Goal: Transaction & Acquisition: Purchase product/service

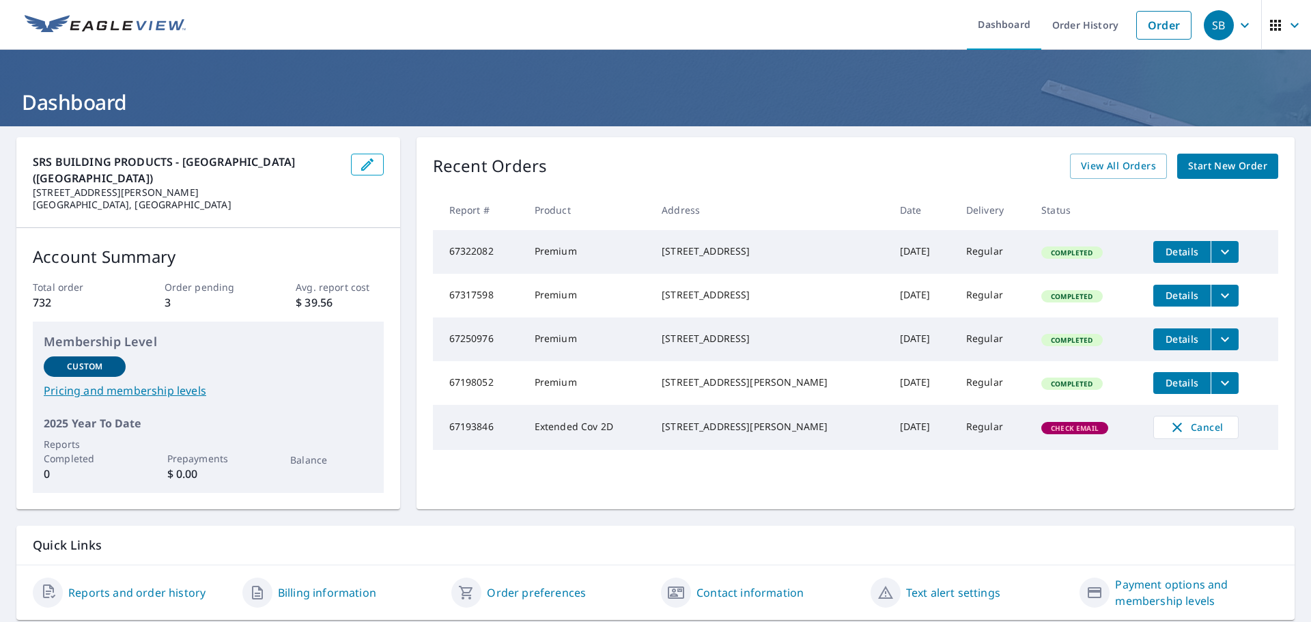
click at [1220, 169] on span "Start New Order" at bounding box center [1227, 166] width 79 height 17
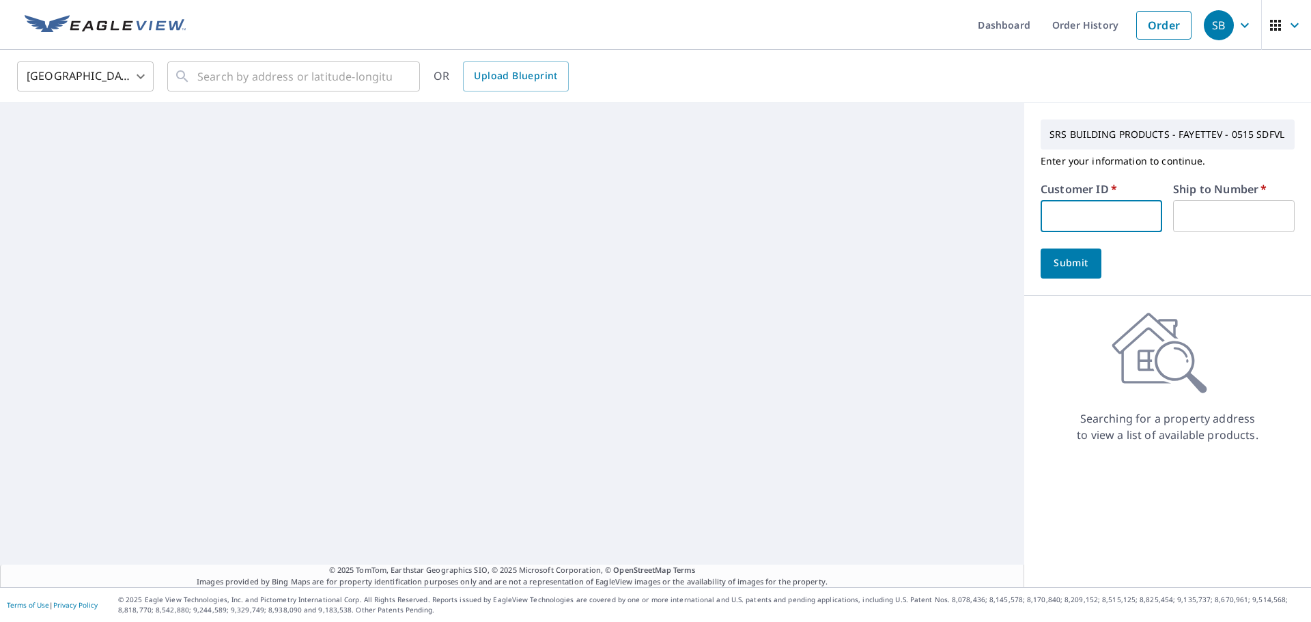
click at [1051, 219] on input "text" at bounding box center [1100, 216] width 121 height 32
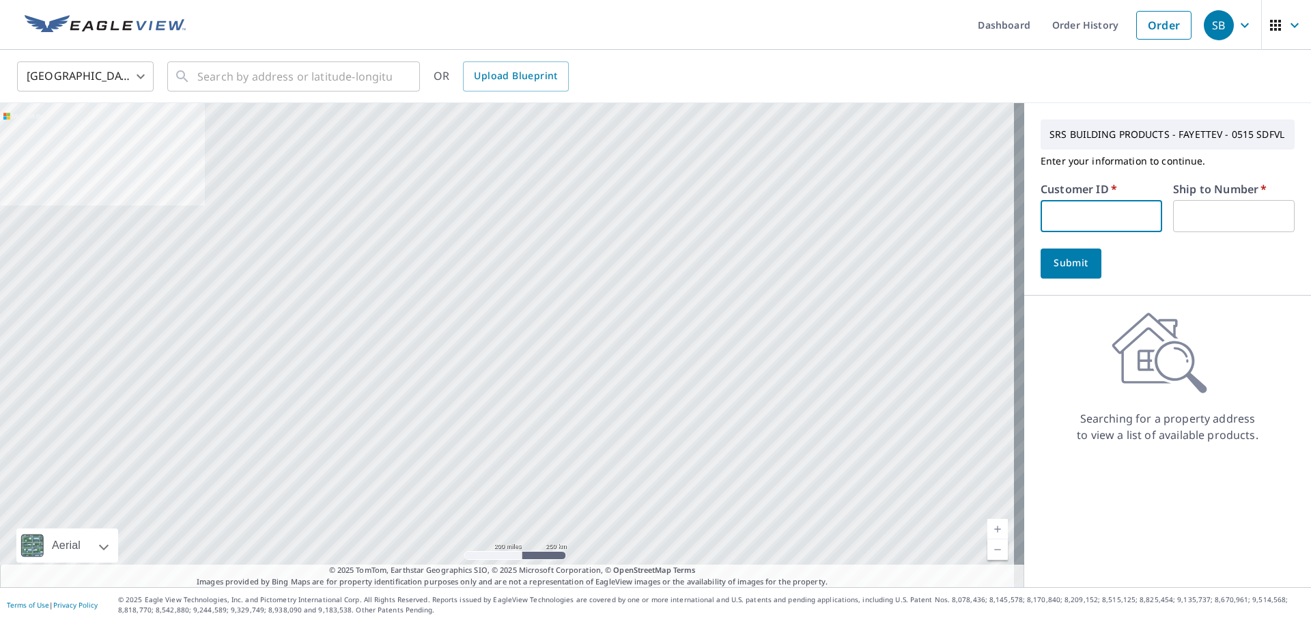
type input "S012067"
click at [1190, 212] on input "text" at bounding box center [1233, 216] width 121 height 32
type input "1"
click at [1053, 262] on span "Submit" at bounding box center [1070, 263] width 39 height 17
click at [217, 78] on input "text" at bounding box center [294, 76] width 195 height 38
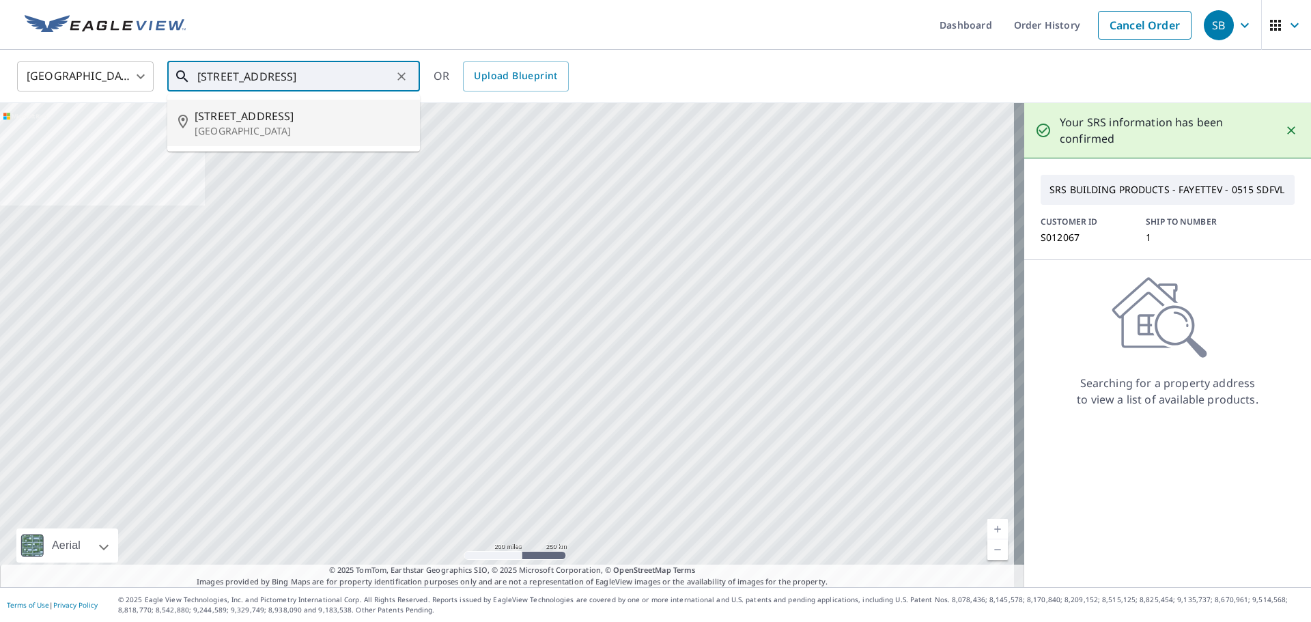
click at [276, 116] on span "[STREET_ADDRESS]" at bounding box center [302, 116] width 214 height 16
type input "[STREET_ADDRESS][PERSON_NAME]"
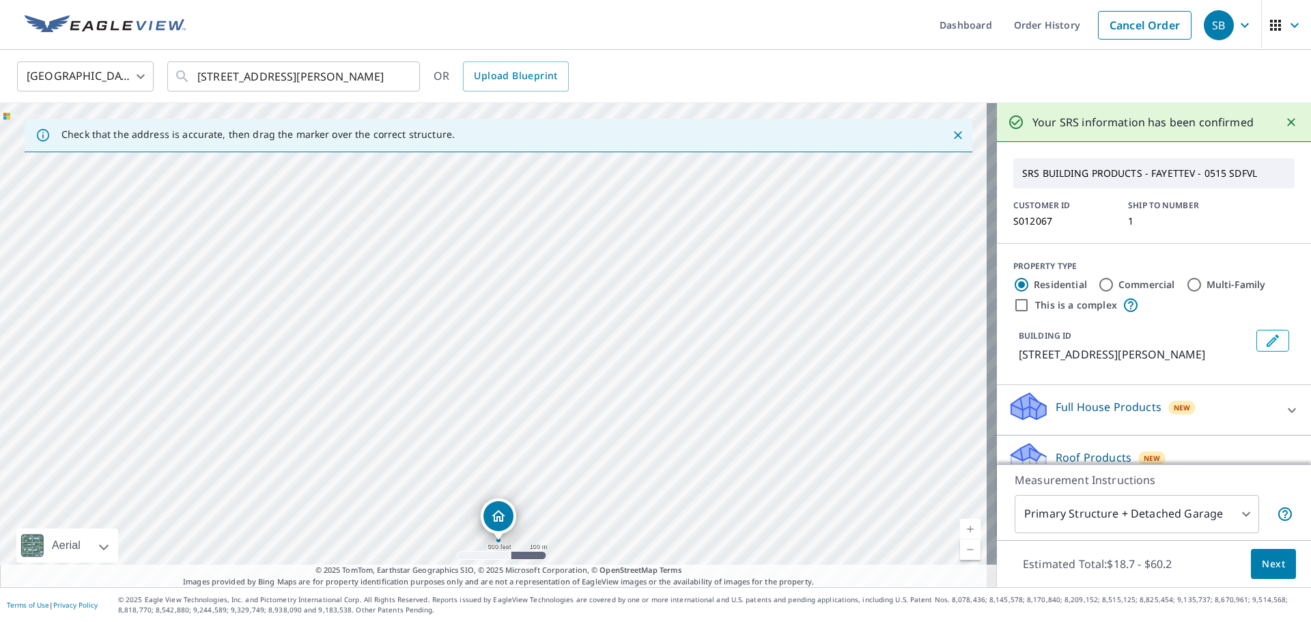
drag, startPoint x: 285, startPoint y: 252, endPoint x: 283, endPoint y: 440, distance: 187.7
click at [283, 440] on div "[STREET_ADDRESS][PERSON_NAME]" at bounding box center [498, 345] width 997 height 484
drag, startPoint x: 274, startPoint y: 318, endPoint x: 390, endPoint y: 520, distance: 233.0
click at [390, 520] on div "[STREET_ADDRESS][PERSON_NAME]" at bounding box center [498, 345] width 997 height 484
drag, startPoint x: 330, startPoint y: 474, endPoint x: 373, endPoint y: 348, distance: 133.2
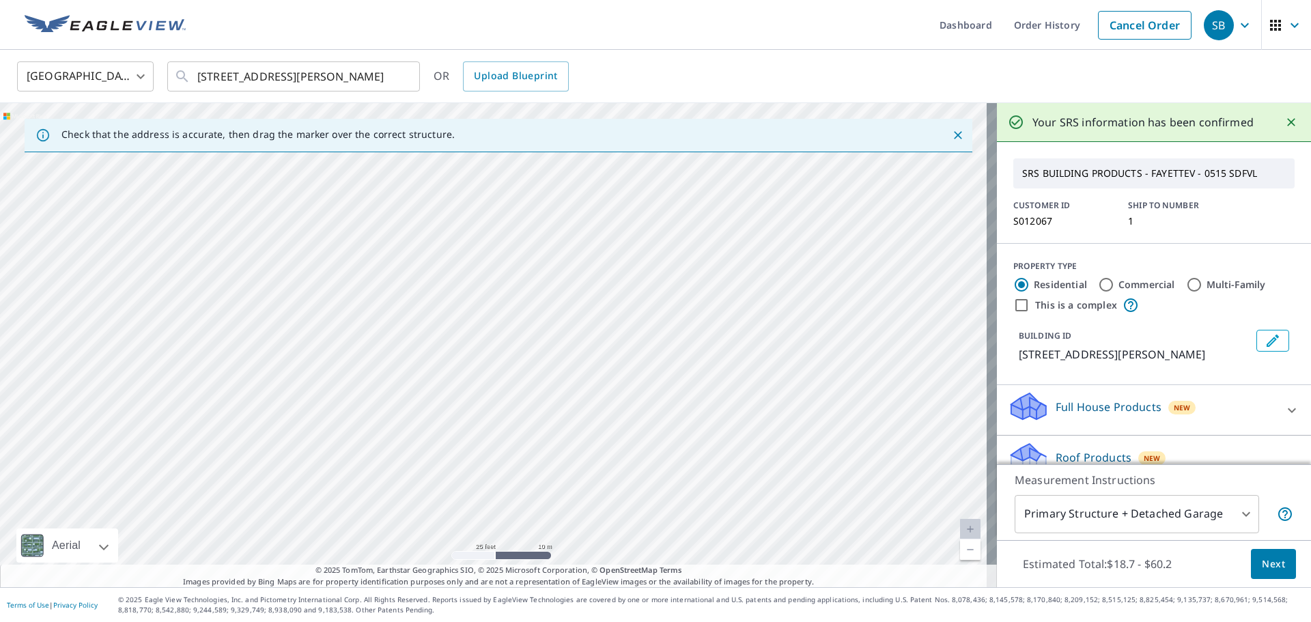
click at [373, 348] on div "[STREET_ADDRESS][PERSON_NAME]" at bounding box center [498, 345] width 997 height 484
drag, startPoint x: 412, startPoint y: 235, endPoint x: 511, endPoint y: 473, distance: 258.0
click at [511, 473] on div "[STREET_ADDRESS][PERSON_NAME]" at bounding box center [498, 345] width 997 height 484
drag, startPoint x: 530, startPoint y: 491, endPoint x: 526, endPoint y: 504, distance: 13.4
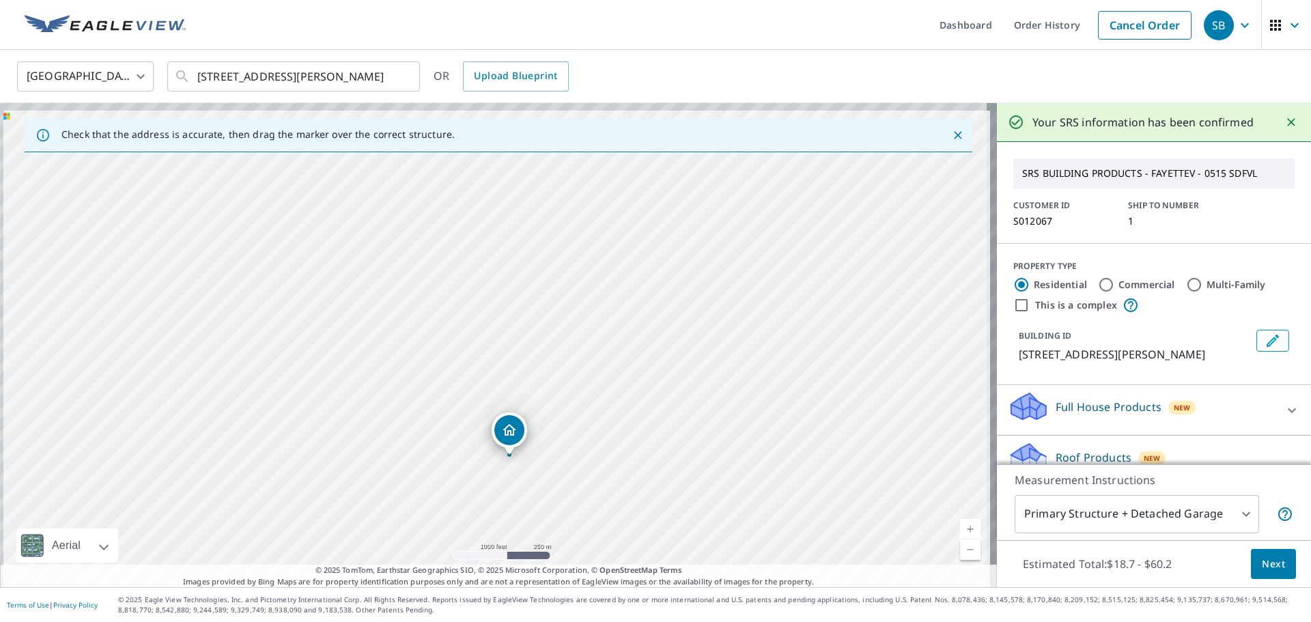
drag, startPoint x: 481, startPoint y: 259, endPoint x: 505, endPoint y: 529, distance: 270.7
click at [505, 529] on div "[STREET_ADDRESS][PERSON_NAME]" at bounding box center [498, 345] width 997 height 484
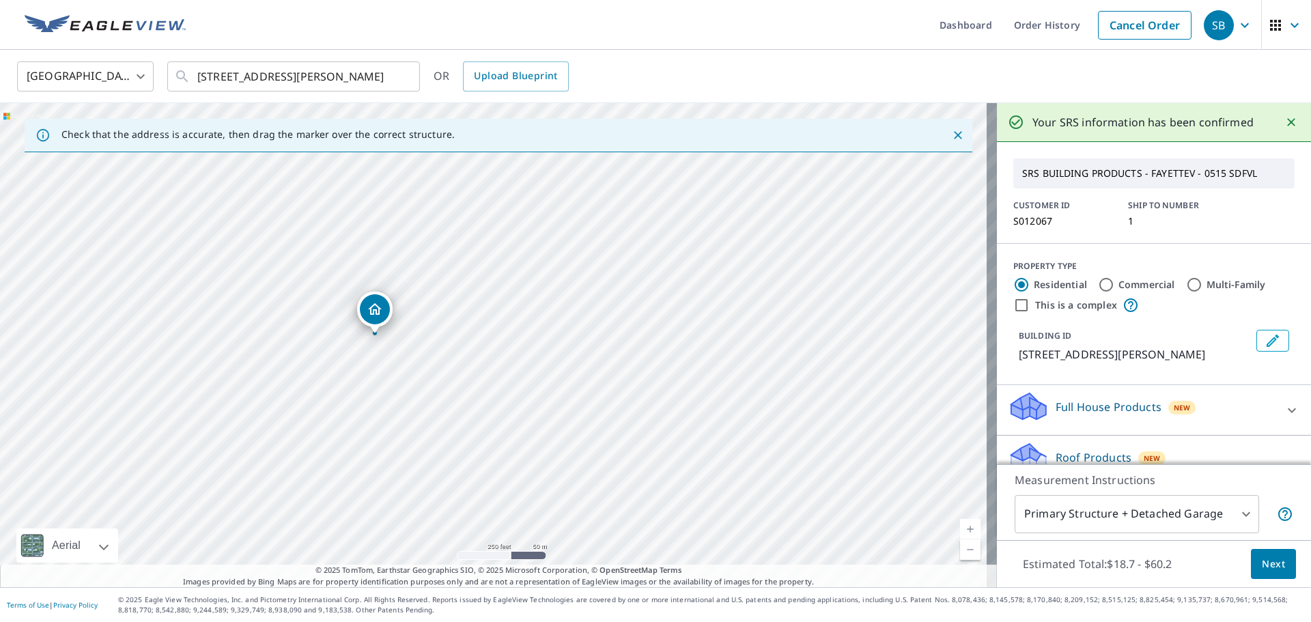
drag, startPoint x: 552, startPoint y: 475, endPoint x: 426, endPoint y: 343, distance: 183.0
click at [426, 343] on div "[STREET_ADDRESS][PERSON_NAME]" at bounding box center [498, 345] width 997 height 484
drag, startPoint x: 429, startPoint y: 446, endPoint x: 494, endPoint y: 175, distance: 277.8
click at [494, 175] on div "[STREET_ADDRESS][PERSON_NAME]" at bounding box center [498, 345] width 997 height 484
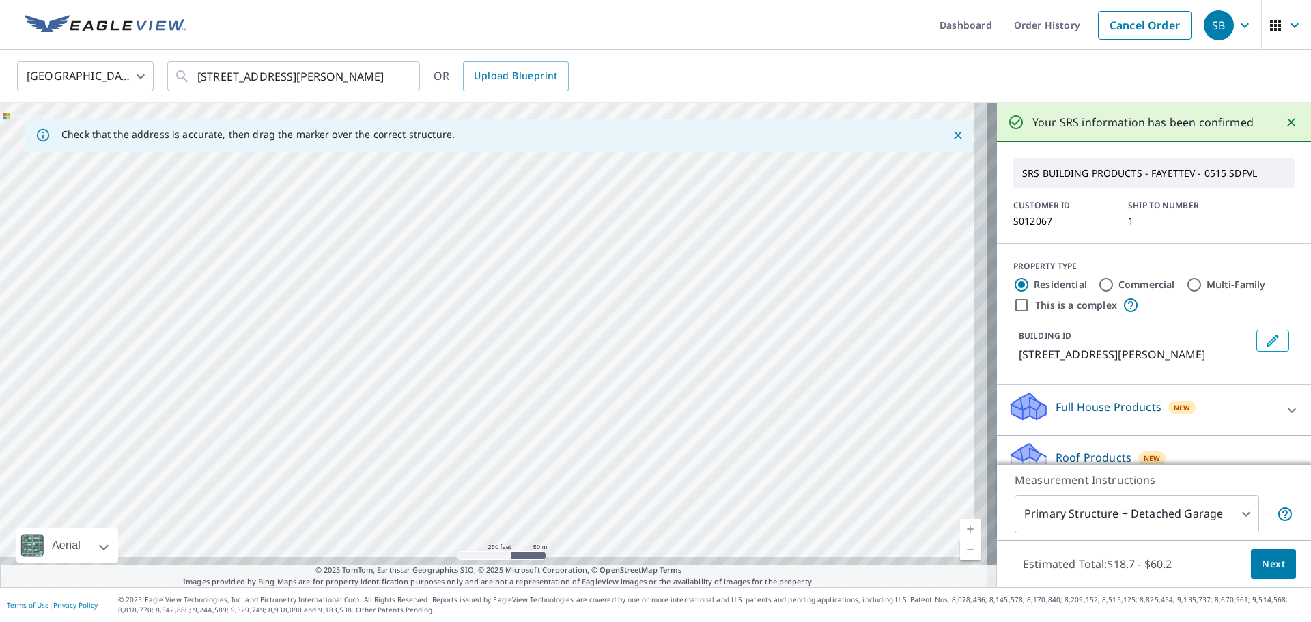
drag, startPoint x: 509, startPoint y: 442, endPoint x: 388, endPoint y: 201, distance: 268.6
click at [390, 210] on div "[STREET_ADDRESS][PERSON_NAME]" at bounding box center [498, 345] width 997 height 484
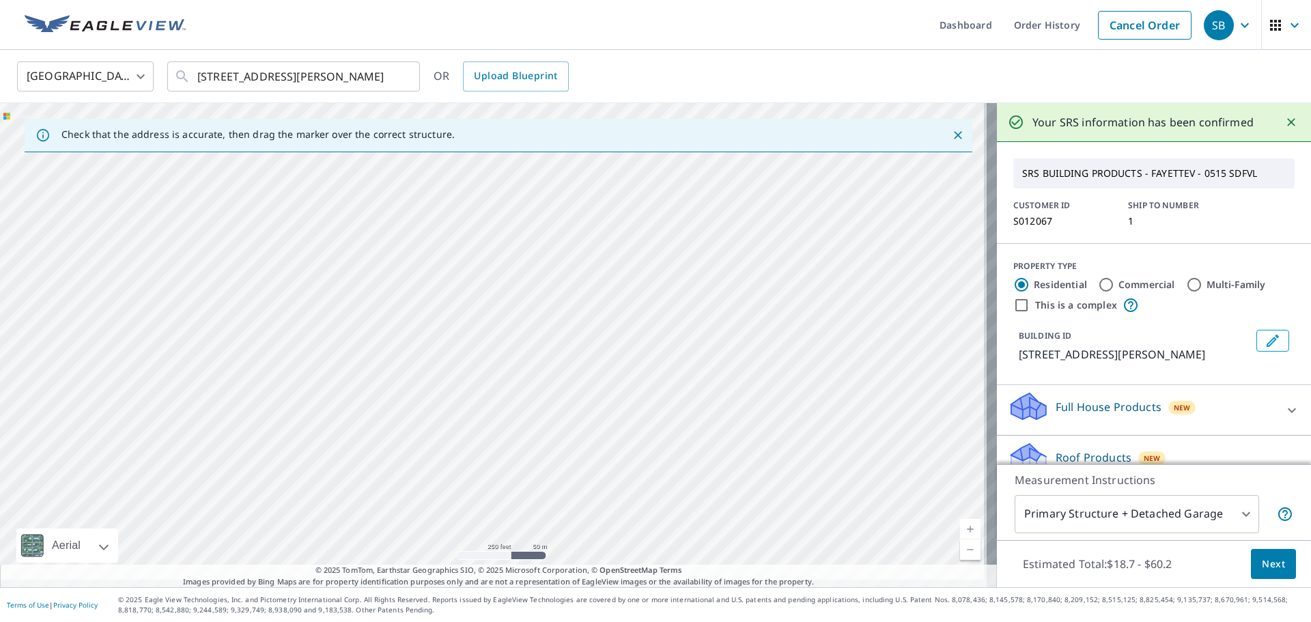
drag, startPoint x: 504, startPoint y: 446, endPoint x: 448, endPoint y: 236, distance: 216.7
click at [452, 251] on div "[STREET_ADDRESS][PERSON_NAME]" at bounding box center [498, 345] width 997 height 484
drag, startPoint x: 529, startPoint y: 270, endPoint x: 599, endPoint y: 627, distance: 363.0
click at [599, 621] on html "SB SB Dashboard Order History Cancel Order SB [GEOGRAPHIC_DATA] [GEOGRAPHIC_DAT…" at bounding box center [655, 311] width 1311 height 622
click at [584, 556] on div "[STREET_ADDRESS][PERSON_NAME]" at bounding box center [498, 345] width 997 height 484
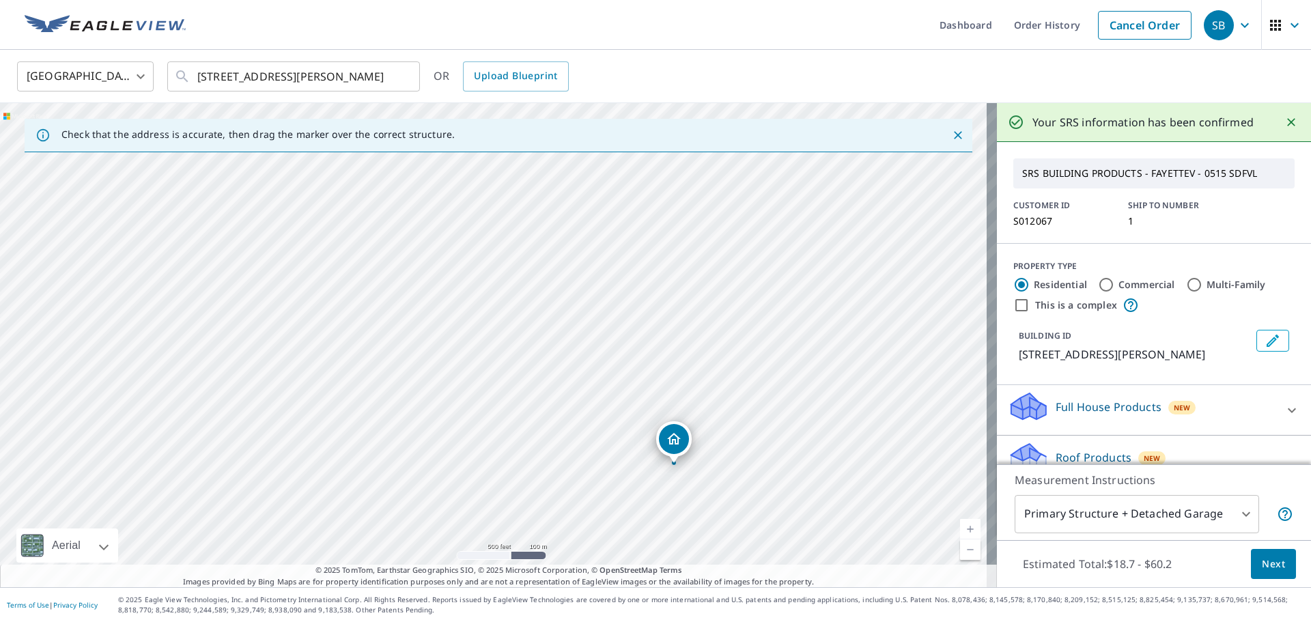
drag, startPoint x: 648, startPoint y: 453, endPoint x: 668, endPoint y: 437, distance: 25.8
drag, startPoint x: 688, startPoint y: 394, endPoint x: 654, endPoint y: 285, distance: 113.8
click at [654, 285] on div "[STREET_ADDRESS][PERSON_NAME]" at bounding box center [498, 345] width 997 height 484
drag, startPoint x: 521, startPoint y: 491, endPoint x: 364, endPoint y: 207, distance: 324.7
click at [365, 223] on div "[STREET_ADDRESS][PERSON_NAME]" at bounding box center [498, 345] width 997 height 484
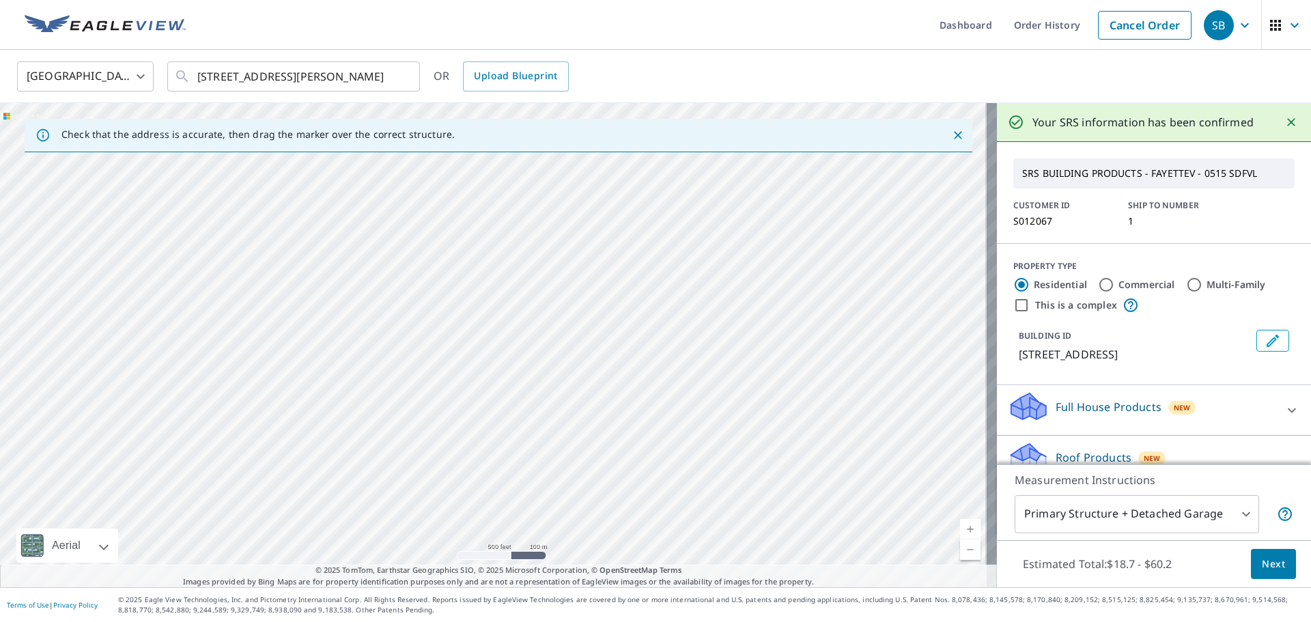
drag, startPoint x: 476, startPoint y: 394, endPoint x: 460, endPoint y: 207, distance: 187.7
click at [457, 218] on div "[STREET_ADDRESS][PERSON_NAME]" at bounding box center [498, 345] width 997 height 484
drag, startPoint x: 470, startPoint y: 275, endPoint x: 580, endPoint y: 558, distance: 303.2
click at [592, 621] on html "SB SB Dashboard Order History Cancel Order SB [GEOGRAPHIC_DATA] [GEOGRAPHIC_DAT…" at bounding box center [655, 311] width 1311 height 622
drag, startPoint x: 560, startPoint y: 470, endPoint x: 617, endPoint y: 645, distance: 183.7
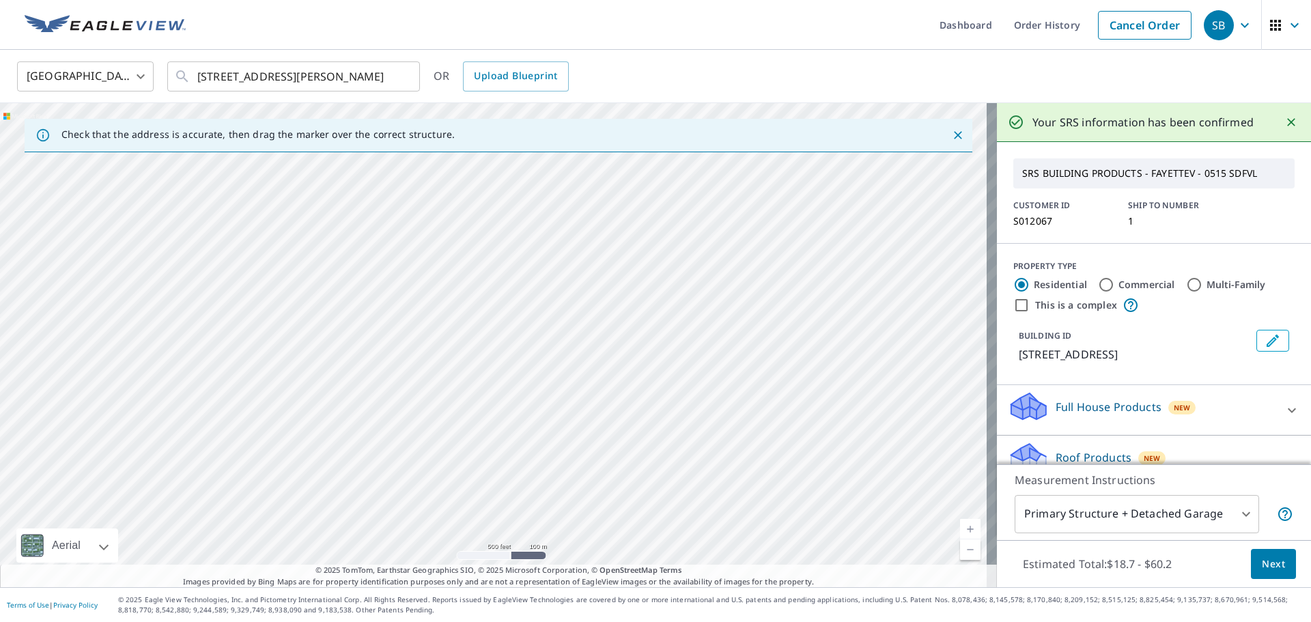
click at [617, 621] on html "SB SB Dashboard Order History Cancel Order SB [GEOGRAPHIC_DATA] [GEOGRAPHIC_DAT…" at bounding box center [655, 311] width 1311 height 622
click at [747, 445] on div "[STREET_ADDRESS][PERSON_NAME]" at bounding box center [498, 345] width 997 height 484
drag, startPoint x: 172, startPoint y: 167, endPoint x: 476, endPoint y: 654, distance: 574.6
click at [476, 621] on html "SB SB Dashboard Order History Cancel Order SB [GEOGRAPHIC_DATA] [GEOGRAPHIC_DAT…" at bounding box center [655, 311] width 1311 height 622
click at [506, 396] on div "[STREET_ADDRESS][PERSON_NAME]" at bounding box center [498, 345] width 997 height 484
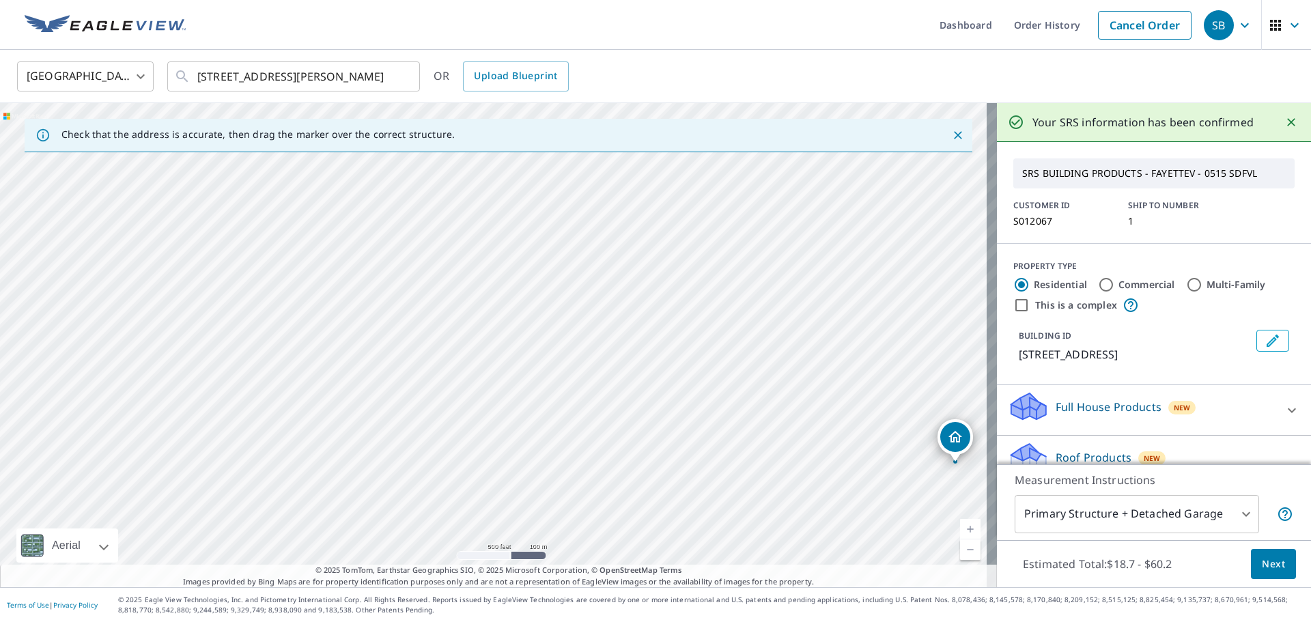
drag, startPoint x: 561, startPoint y: 169, endPoint x: 631, endPoint y: 577, distance: 413.4
click at [631, 577] on div "Check that the address is accurate, then drag the marker over the correct struc…" at bounding box center [498, 345] width 997 height 484
click at [649, 472] on div "[STREET_ADDRESS][PERSON_NAME]" at bounding box center [498, 345] width 997 height 484
drag, startPoint x: 513, startPoint y: 224, endPoint x: 502, endPoint y: 491, distance: 267.1
click at [502, 491] on div "[STREET_ADDRESS][PERSON_NAME]" at bounding box center [498, 345] width 997 height 484
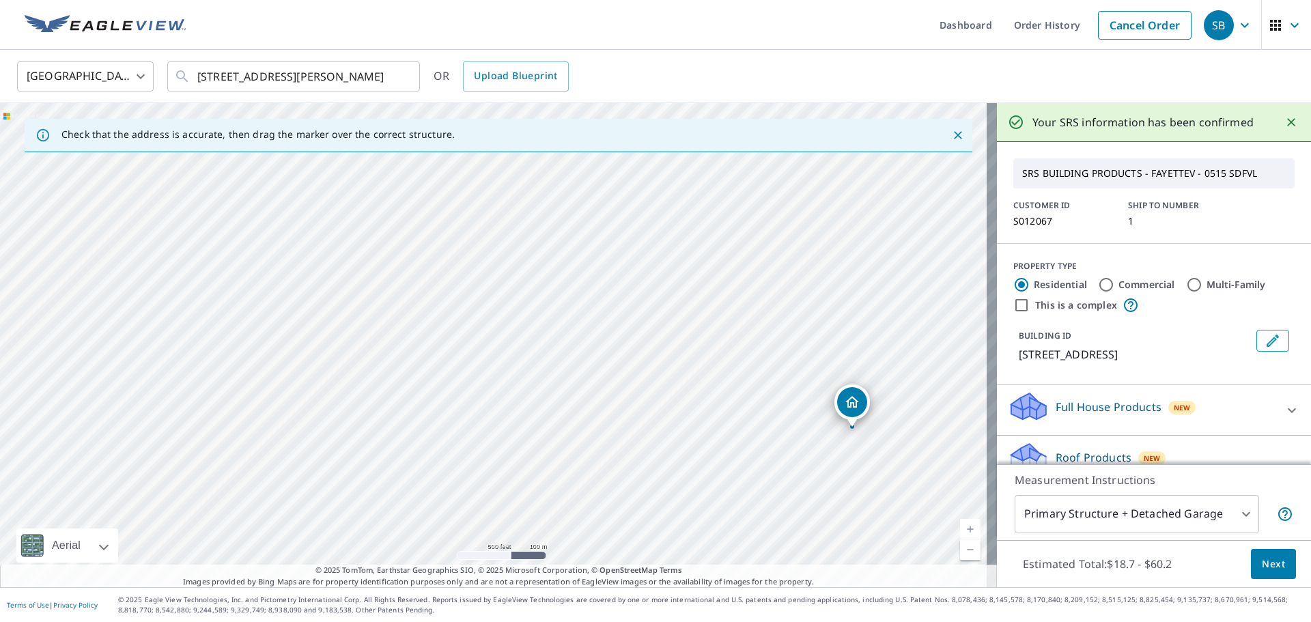
drag, startPoint x: 715, startPoint y: 482, endPoint x: 597, endPoint y: 255, distance: 255.5
click at [597, 255] on div "[STREET_ADDRESS][PERSON_NAME]" at bounding box center [498, 345] width 997 height 484
drag, startPoint x: 846, startPoint y: 389, endPoint x: 842, endPoint y: 375, distance: 14.7
drag, startPoint x: 419, startPoint y: 215, endPoint x: 678, endPoint y: 506, distance: 390.2
click at [678, 506] on div "[STREET_ADDRESS][PERSON_NAME]" at bounding box center [498, 345] width 997 height 484
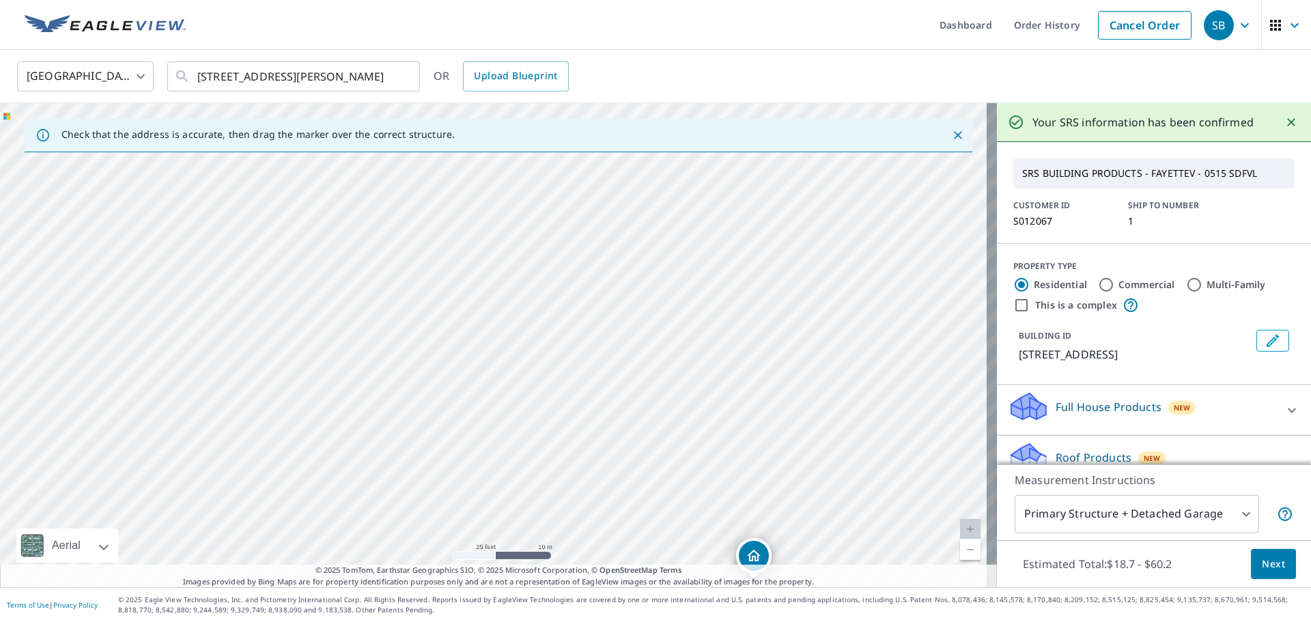
drag, startPoint x: 661, startPoint y: 470, endPoint x: 715, endPoint y: 588, distance: 130.4
click at [715, 588] on div "Dashboard Order History Cancel Order SB [GEOGRAPHIC_DATA] [GEOGRAPHIC_DATA] ​ […" at bounding box center [655, 311] width 1311 height 622
click at [665, 501] on div "[STREET_ADDRESS][PERSON_NAME]" at bounding box center [498, 345] width 997 height 484
drag, startPoint x: 580, startPoint y: 321, endPoint x: 540, endPoint y: 432, distance: 117.5
click at [540, 432] on div "[STREET_ADDRESS][PERSON_NAME]" at bounding box center [498, 345] width 997 height 484
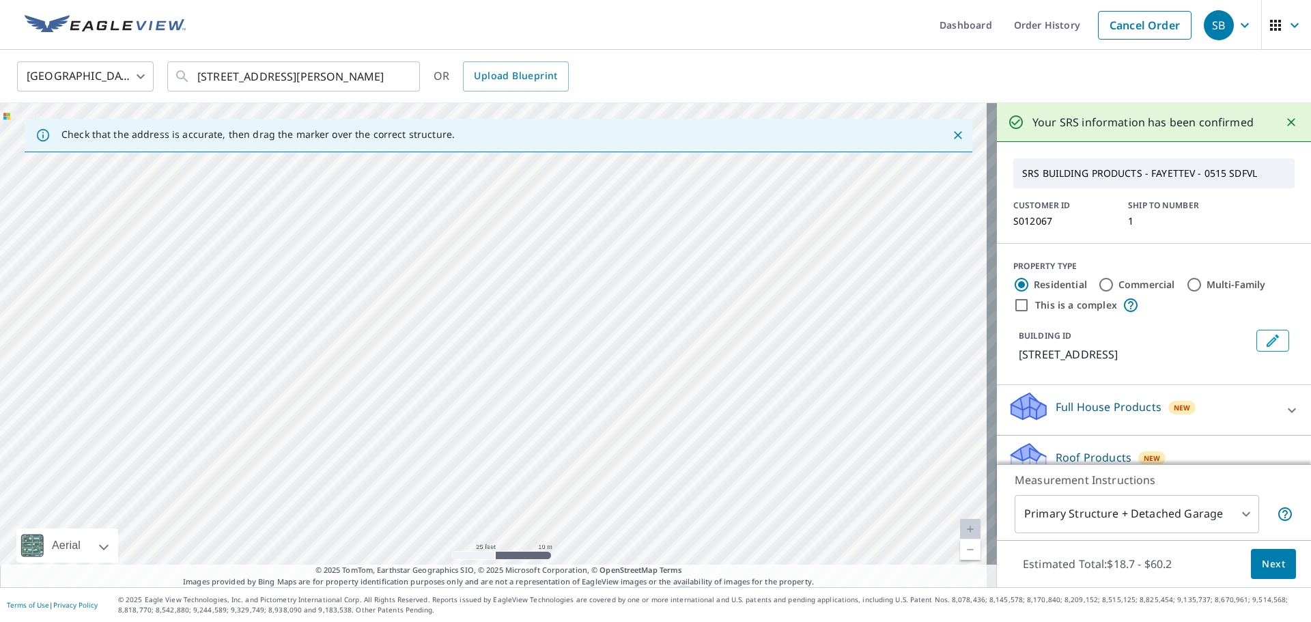
drag, startPoint x: 676, startPoint y: 457, endPoint x: 666, endPoint y: 399, distance: 58.9
click at [666, 399] on div "[STREET_ADDRESS][PERSON_NAME]" at bounding box center [498, 345] width 997 height 484
drag, startPoint x: 676, startPoint y: 544, endPoint x: 612, endPoint y: 167, distance: 382.9
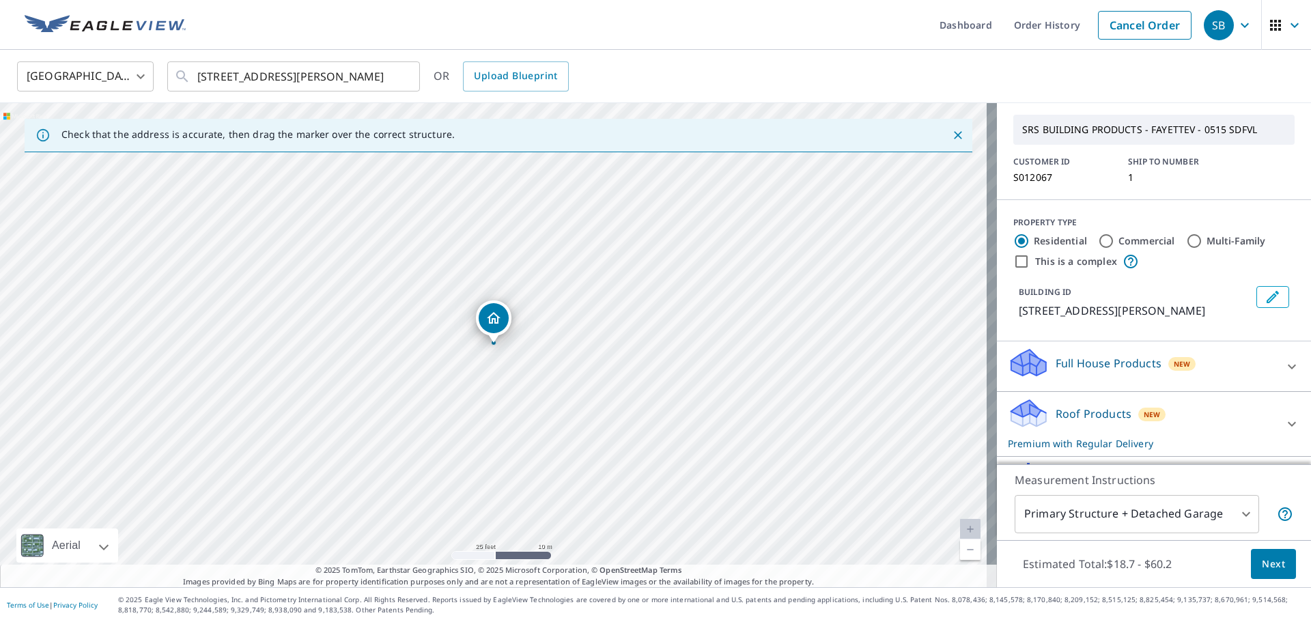
scroll to position [68, 0]
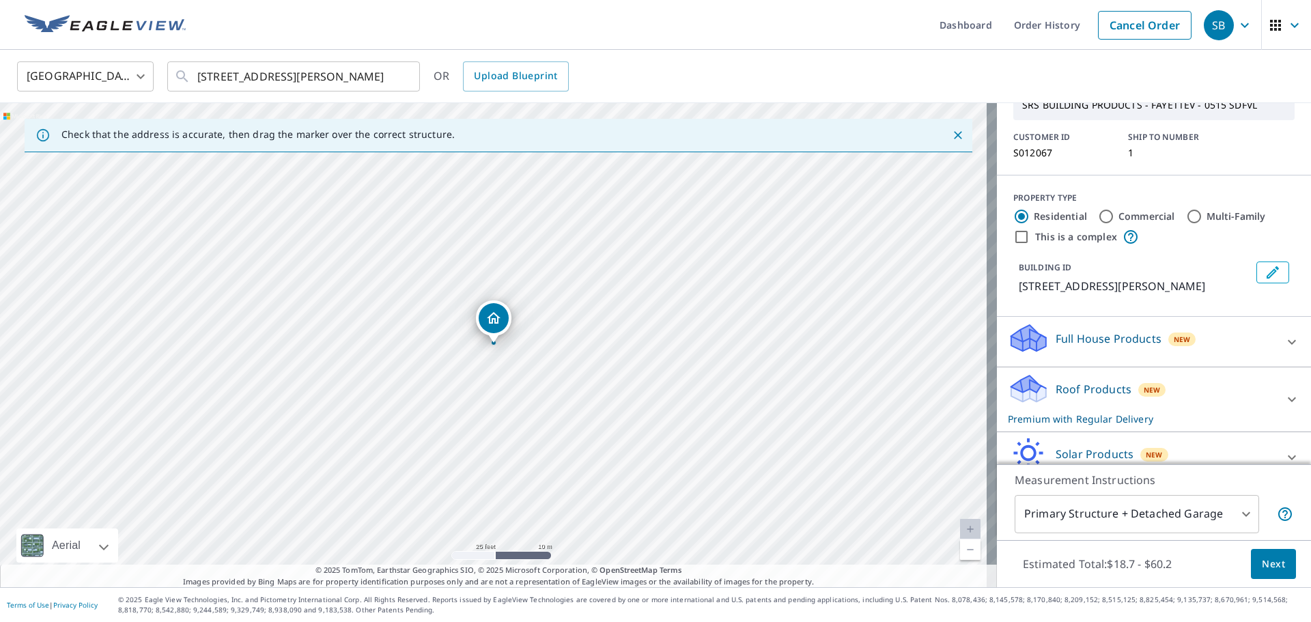
click at [1262, 563] on span "Next" at bounding box center [1272, 564] width 23 height 17
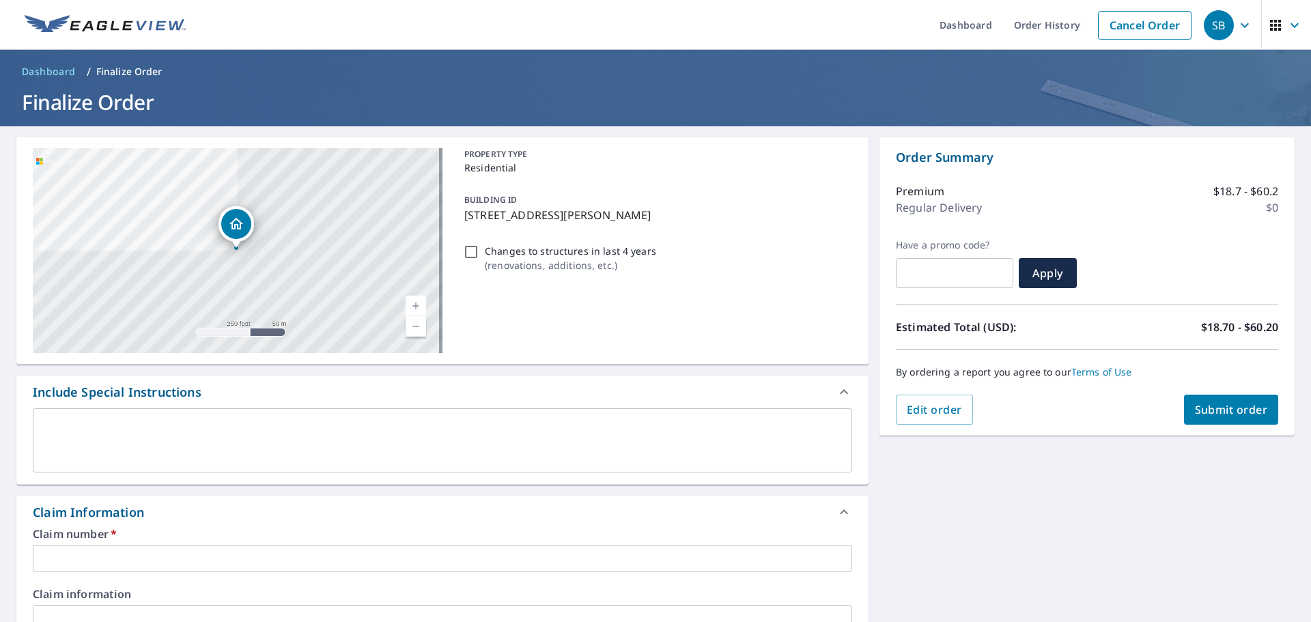
drag, startPoint x: 695, startPoint y: 216, endPoint x: 457, endPoint y: 220, distance: 237.6
click at [459, 220] on div "BUILDING ID [STREET_ADDRESS]" at bounding box center [655, 207] width 393 height 43
checkbox input "true"
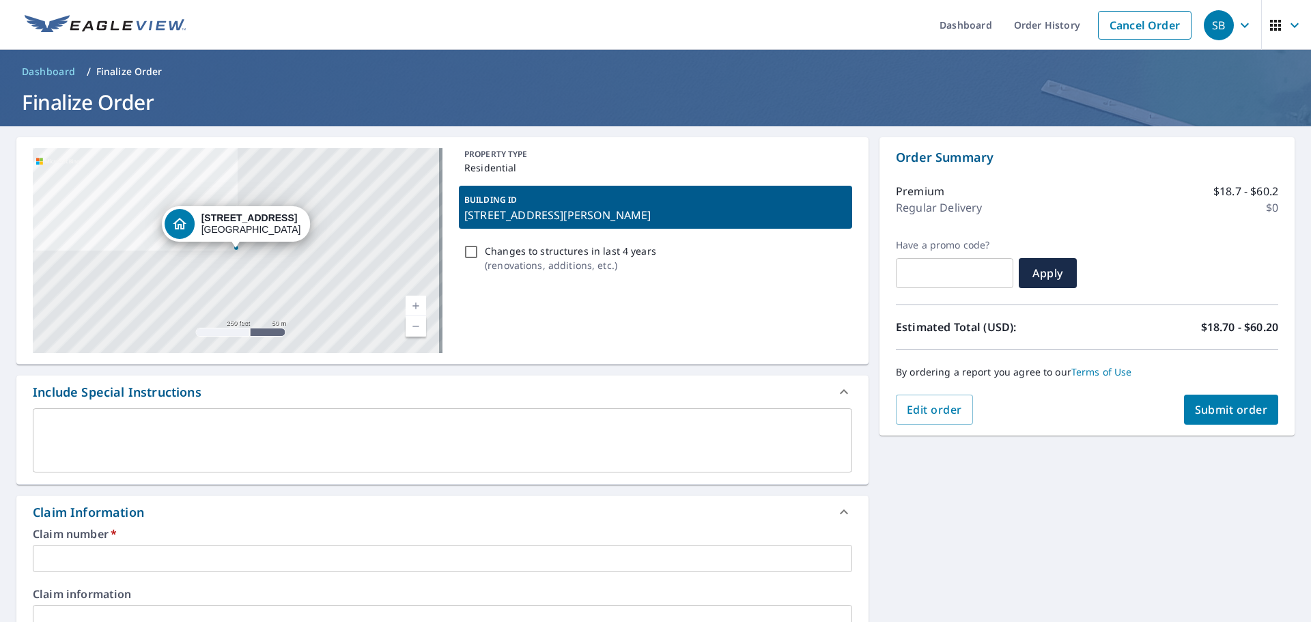
copy p "[STREET_ADDRESS][PERSON_NAME]"
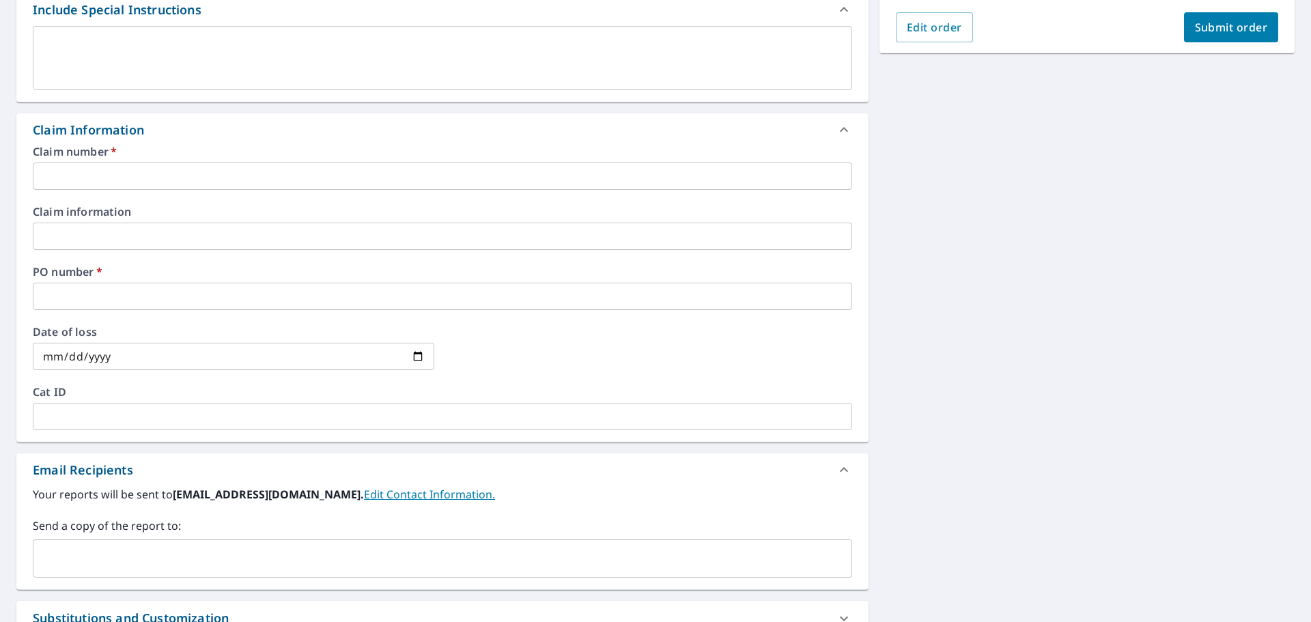
scroll to position [410, 0]
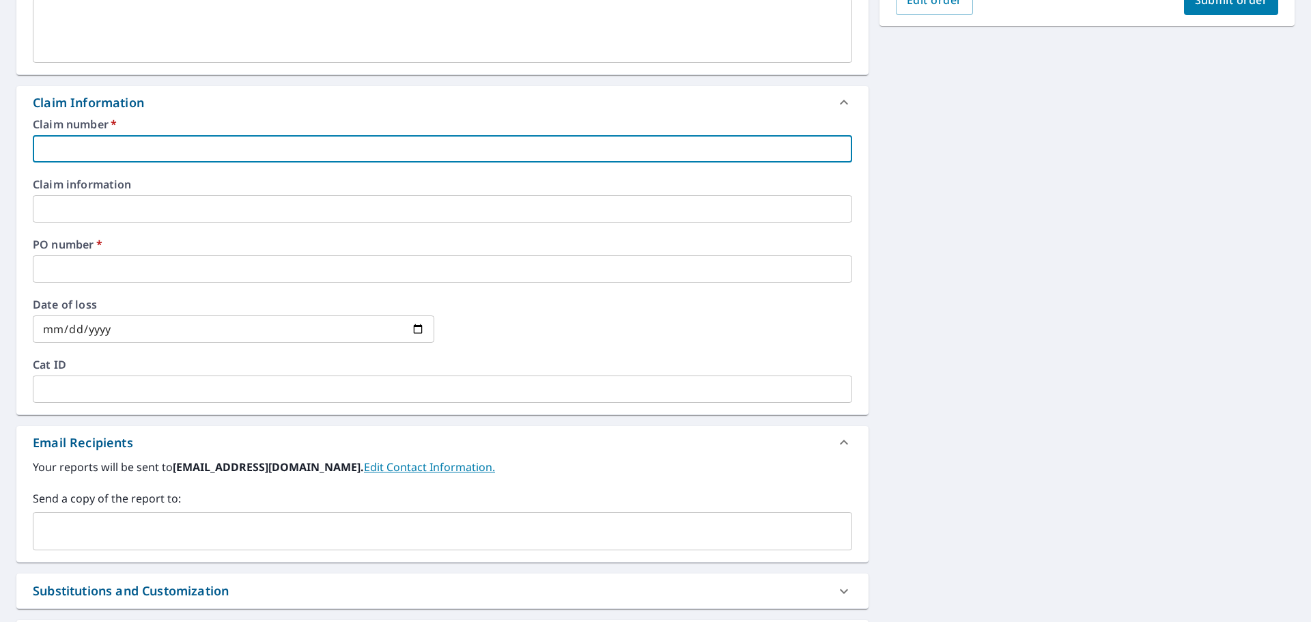
paste input "[STREET_ADDRESS][PERSON_NAME]"
type input "[STREET_ADDRESS][PERSON_NAME]"
checkbox input "true"
type input "[STREET_ADDRESS][PERSON_NAME]"
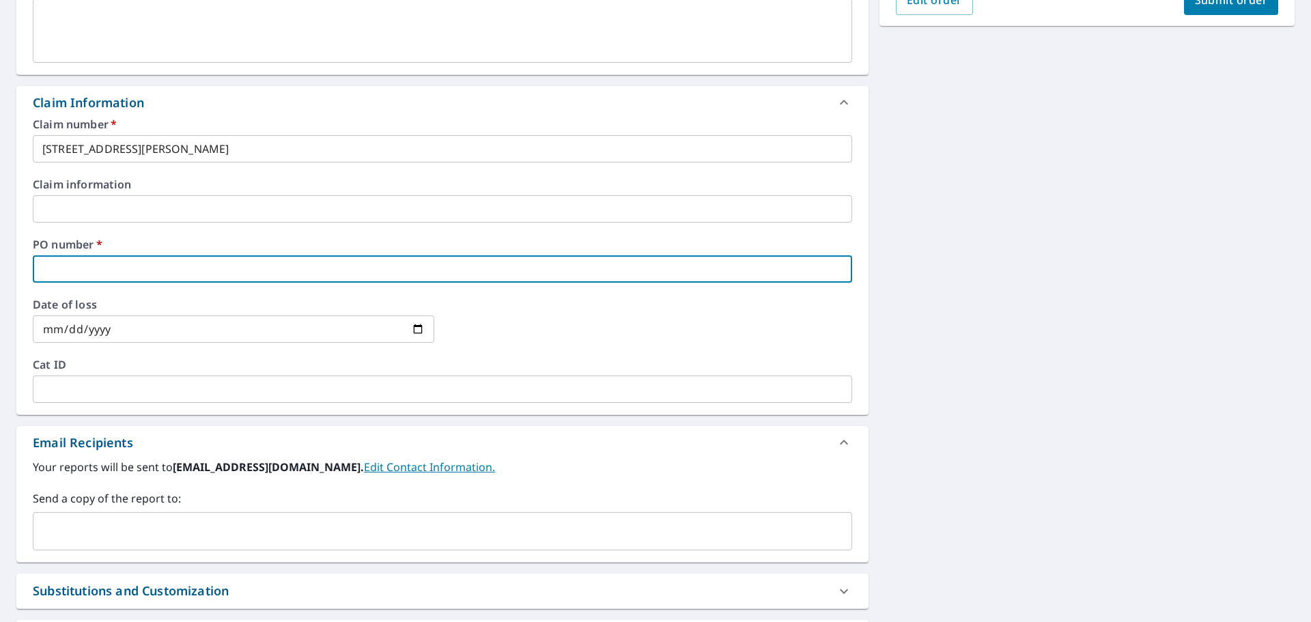
paste input "[STREET_ADDRESS][PERSON_NAME]"
type input "[STREET_ADDRESS][PERSON_NAME]"
checkbox input "true"
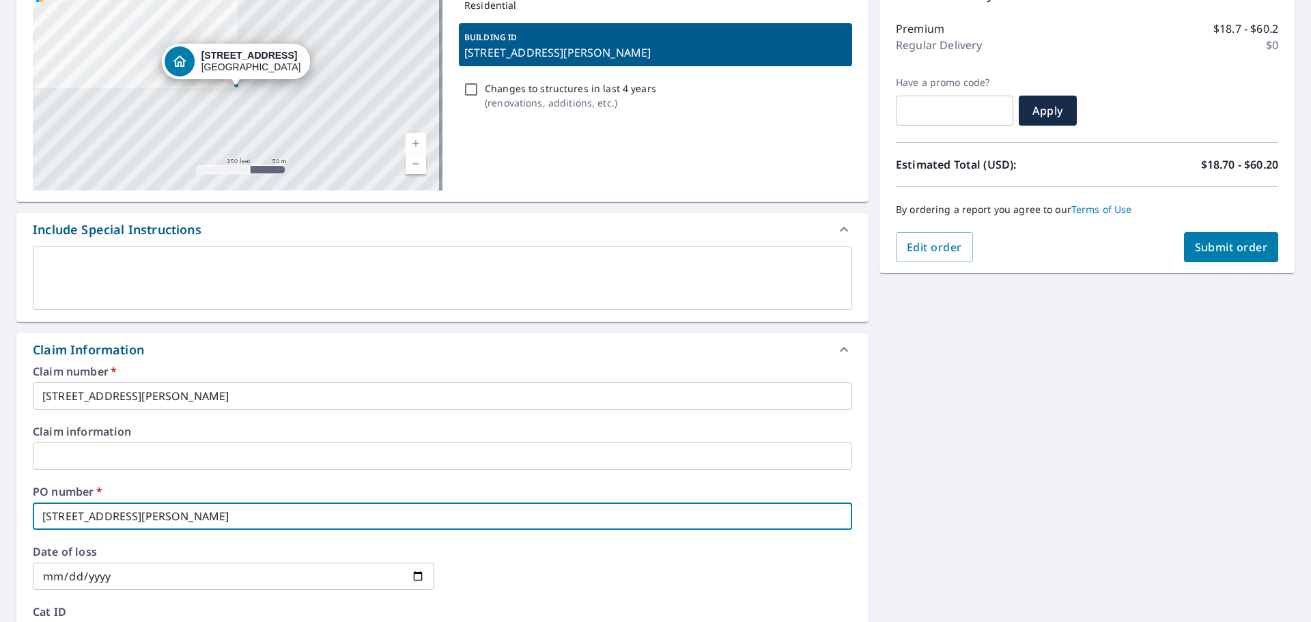
scroll to position [137, 0]
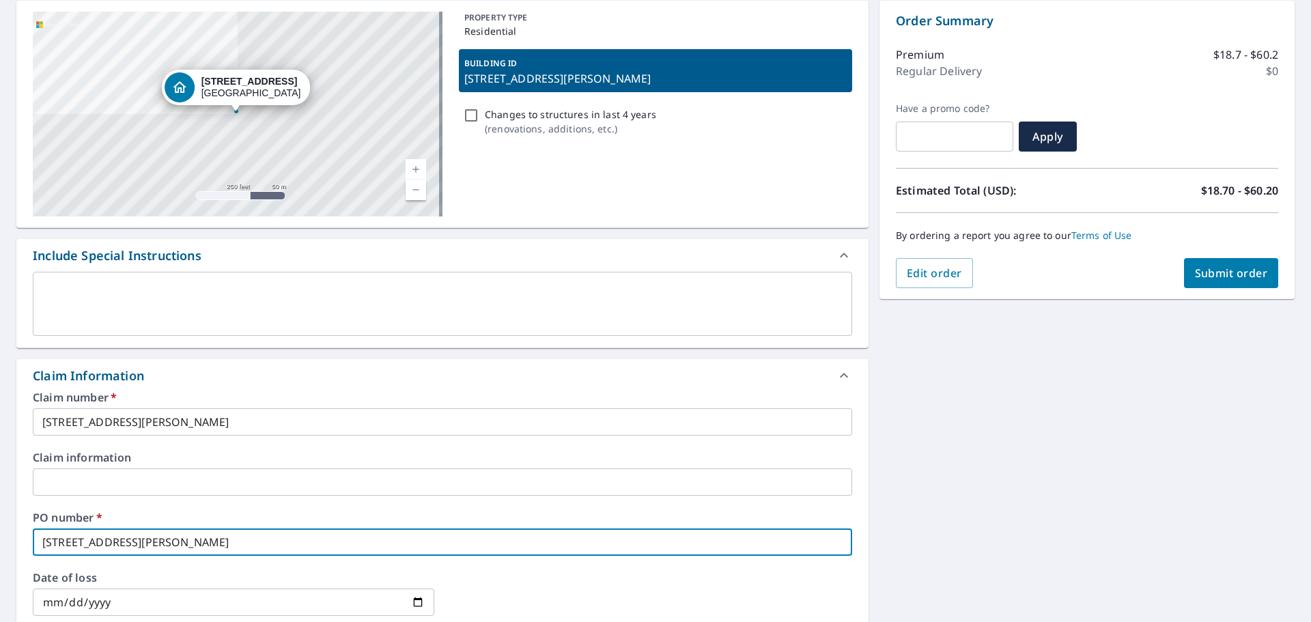
type input "[STREET_ADDRESS][PERSON_NAME]"
click at [1218, 274] on span "Submit order" at bounding box center [1231, 273] width 73 height 15
checkbox input "true"
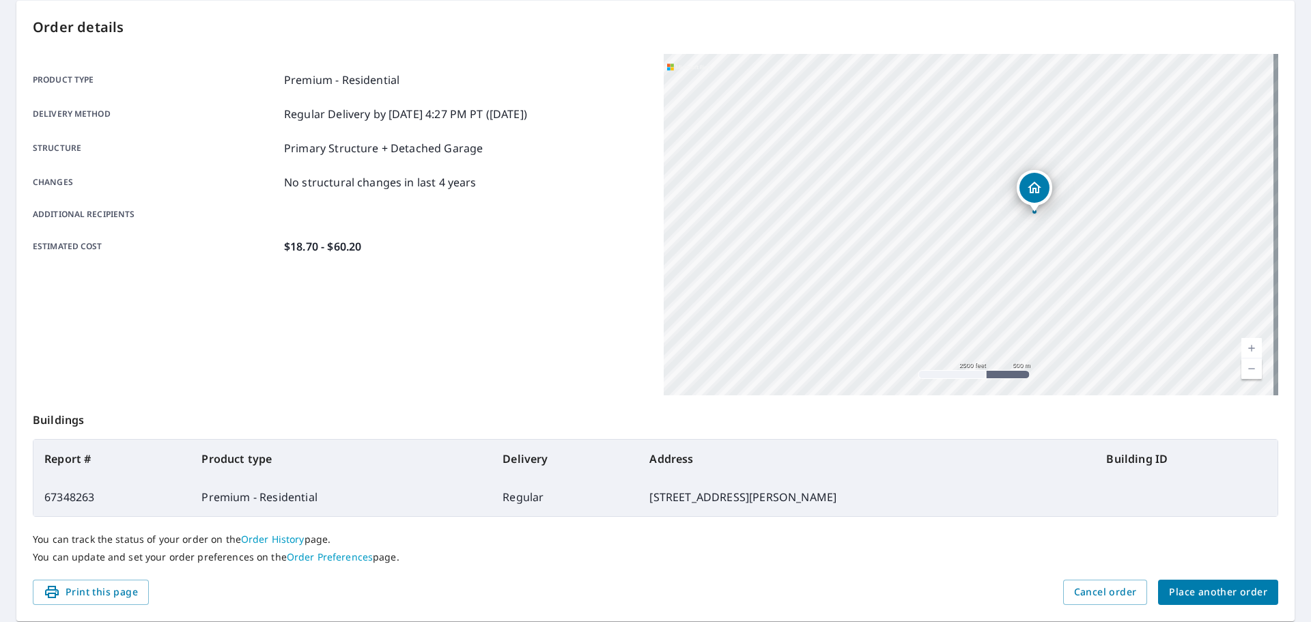
drag, startPoint x: 815, startPoint y: 237, endPoint x: 949, endPoint y: 233, distance: 133.8
click at [949, 233] on div "[STREET_ADDRESS][PERSON_NAME]" at bounding box center [970, 224] width 614 height 341
drag, startPoint x: 869, startPoint y: 240, endPoint x: 867, endPoint y: 227, distance: 13.1
click at [867, 227] on div "[STREET_ADDRESS][PERSON_NAME]" at bounding box center [970, 224] width 614 height 341
drag, startPoint x: 997, startPoint y: 149, endPoint x: 926, endPoint y: 294, distance: 160.3
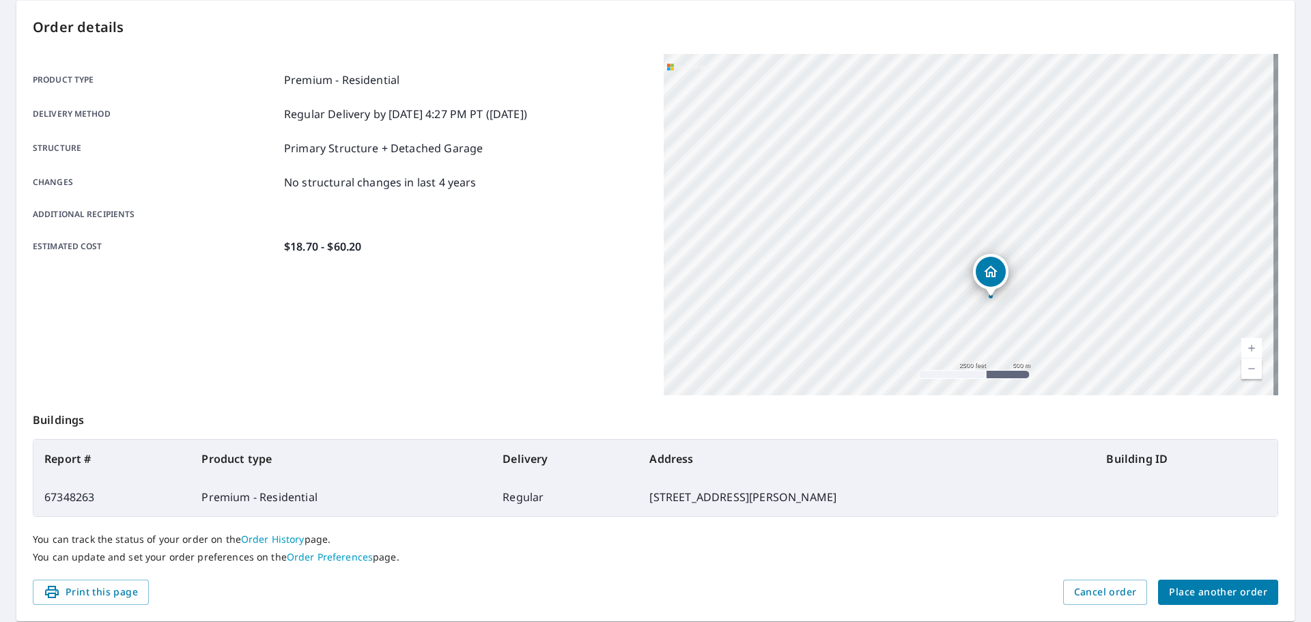
click at [926, 294] on div "[STREET_ADDRESS][PERSON_NAME]" at bounding box center [970, 224] width 614 height 341
drag, startPoint x: 813, startPoint y: 181, endPoint x: 936, endPoint y: 257, distance: 144.9
click at [936, 257] on div "[STREET_ADDRESS][PERSON_NAME]" at bounding box center [970, 224] width 614 height 341
drag, startPoint x: 898, startPoint y: 323, endPoint x: 805, endPoint y: 244, distance: 122.5
click at [805, 244] on div "[STREET_ADDRESS][PERSON_NAME]" at bounding box center [970, 224] width 614 height 341
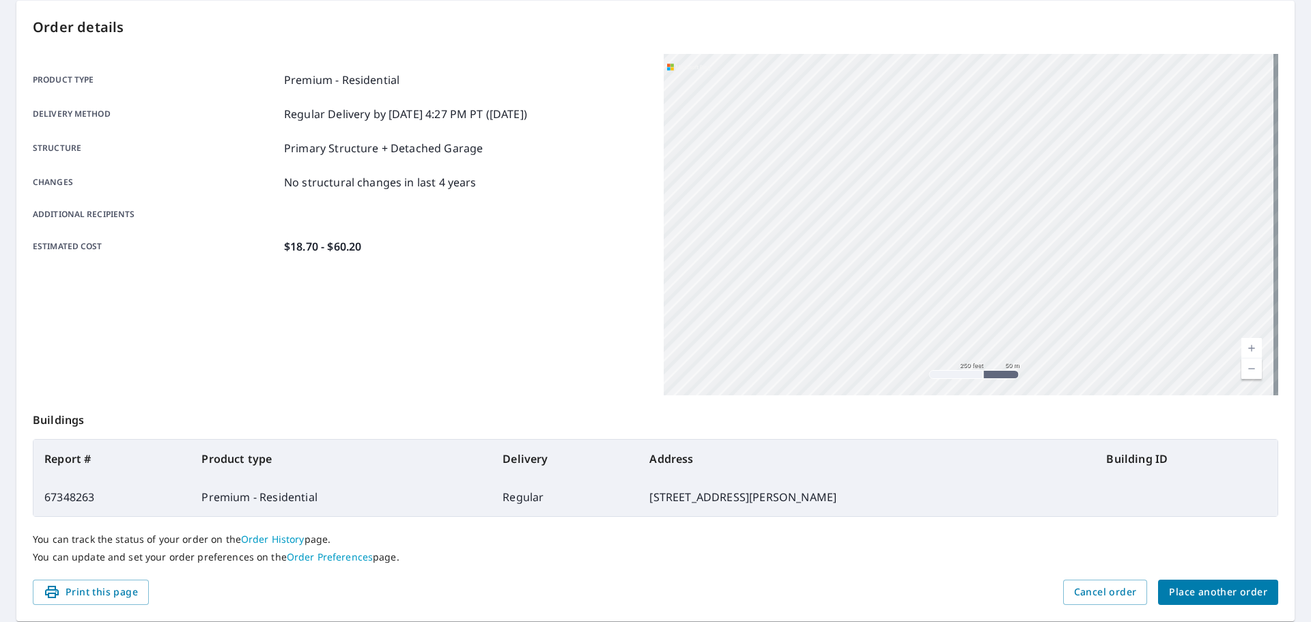
drag, startPoint x: 986, startPoint y: 328, endPoint x: 821, endPoint y: 221, distance: 196.9
click at [821, 221] on div "[STREET_ADDRESS][PERSON_NAME]" at bounding box center [970, 224] width 614 height 341
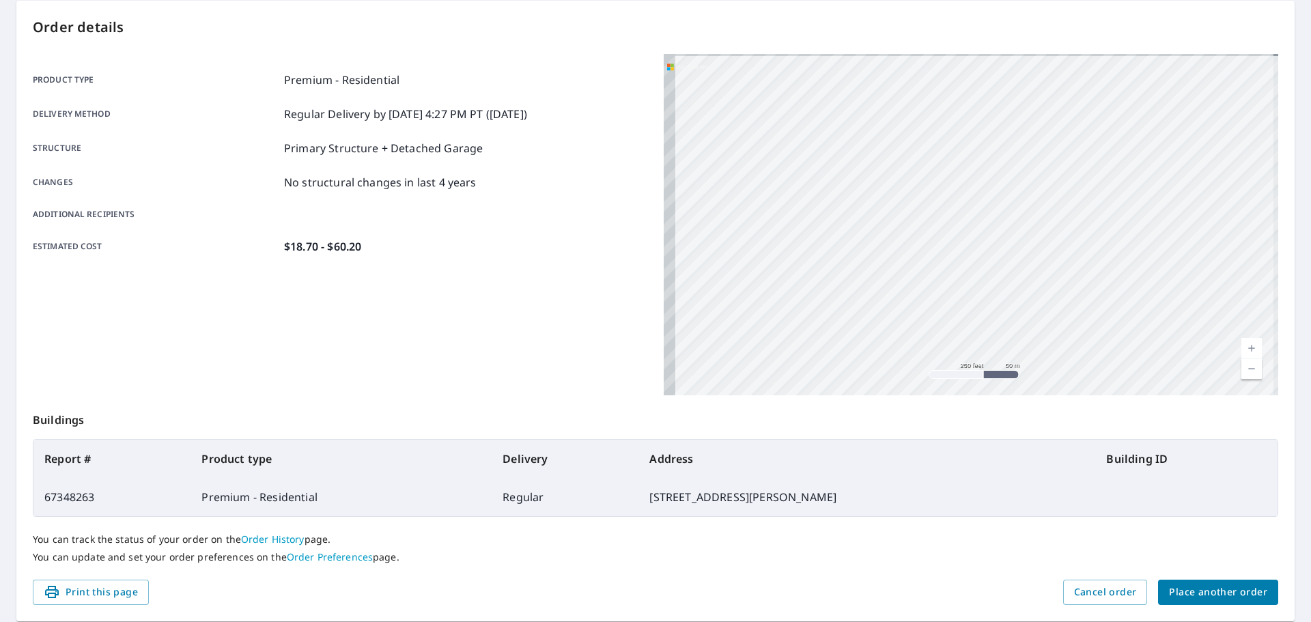
drag, startPoint x: 743, startPoint y: 187, endPoint x: 1171, endPoint y: 300, distance: 442.5
click at [1171, 300] on div "[STREET_ADDRESS][PERSON_NAME]" at bounding box center [970, 224] width 614 height 341
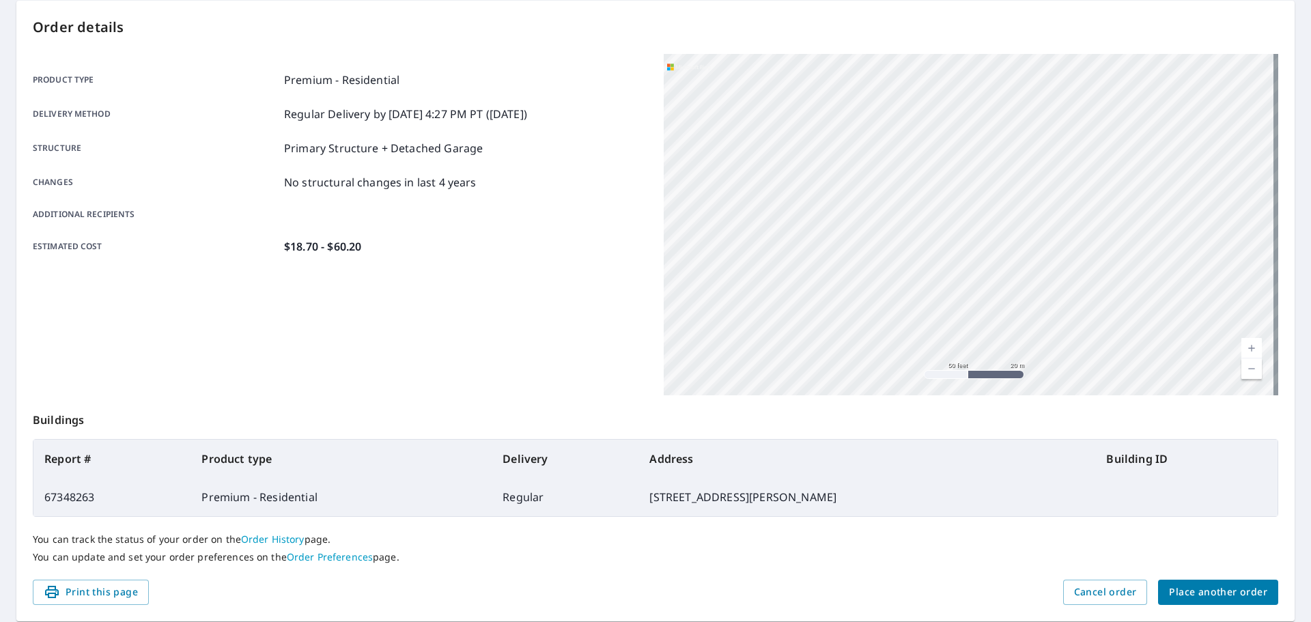
drag, startPoint x: 971, startPoint y: 242, endPoint x: 958, endPoint y: 309, distance: 68.1
click at [958, 309] on div "[STREET_ADDRESS][PERSON_NAME]" at bounding box center [970, 224] width 614 height 341
drag, startPoint x: 845, startPoint y: 193, endPoint x: 983, endPoint y: 259, distance: 152.7
click at [983, 259] on div "[STREET_ADDRESS][PERSON_NAME]" at bounding box center [970, 224] width 614 height 341
drag, startPoint x: 931, startPoint y: 187, endPoint x: 932, endPoint y: 325, distance: 137.9
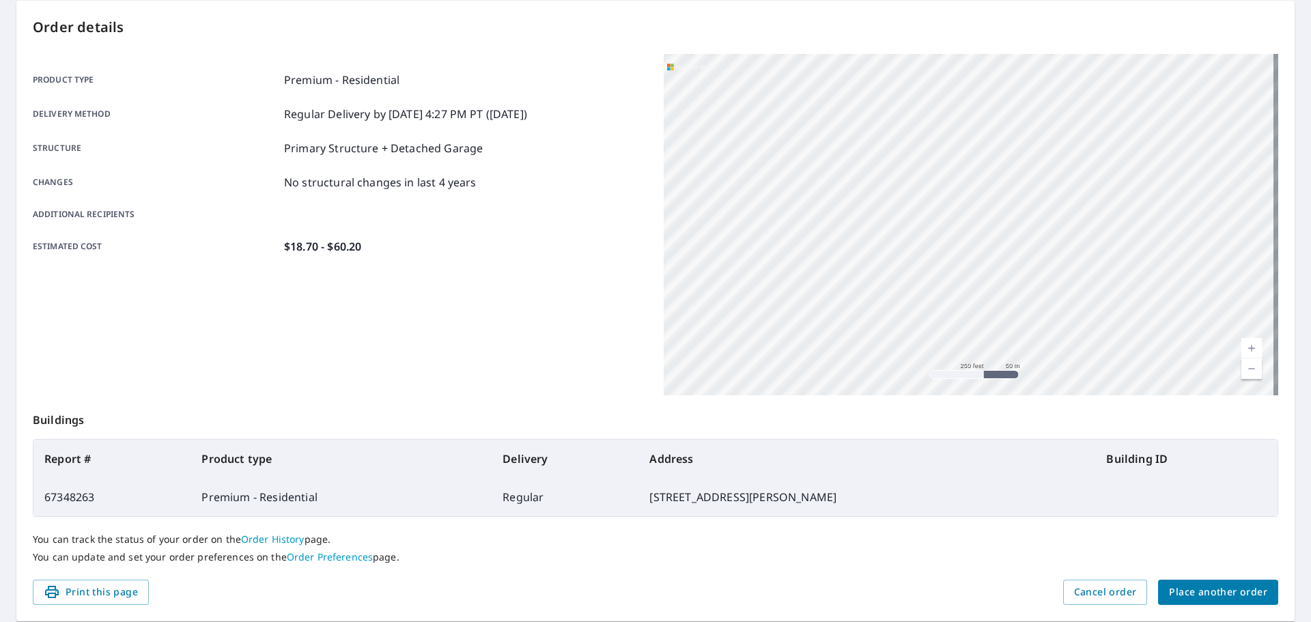
click at [932, 325] on div "[STREET_ADDRESS][PERSON_NAME]" at bounding box center [970, 224] width 614 height 341
drag, startPoint x: 1079, startPoint y: 268, endPoint x: 839, endPoint y: 365, distance: 259.1
click at [810, 382] on div "[STREET_ADDRESS][PERSON_NAME]" at bounding box center [970, 224] width 614 height 341
drag, startPoint x: 998, startPoint y: 187, endPoint x: 850, endPoint y: 310, distance: 192.4
click at [850, 310] on div "[STREET_ADDRESS][PERSON_NAME]" at bounding box center [970, 224] width 614 height 341
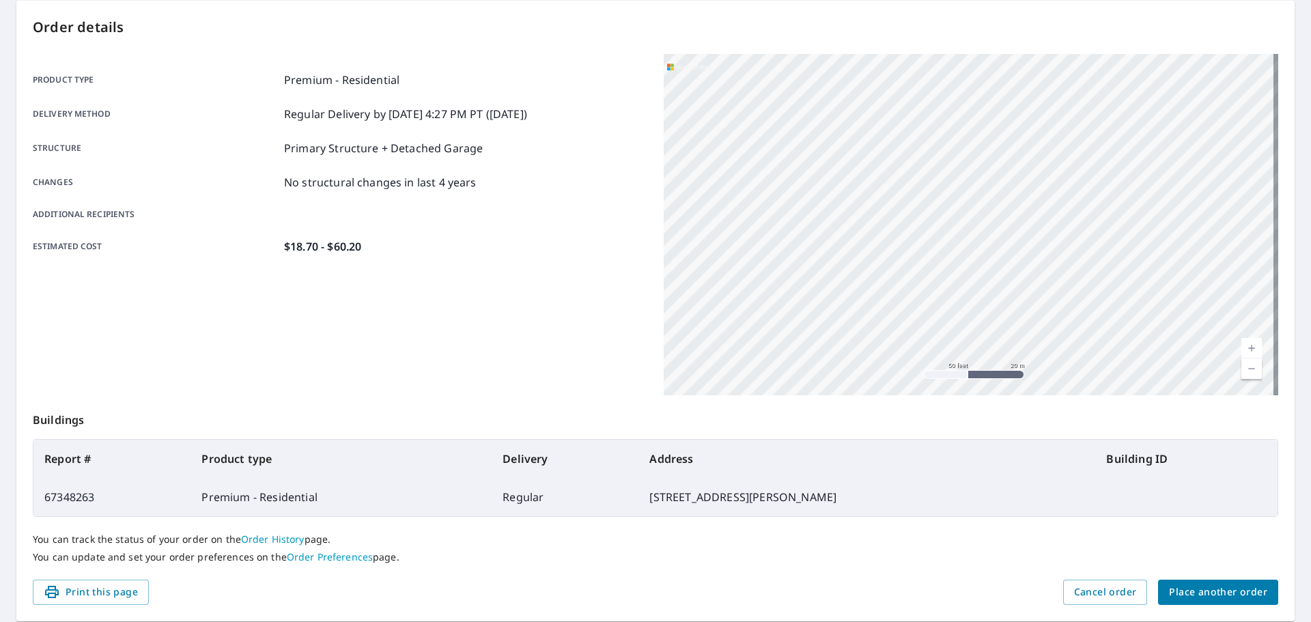
drag, startPoint x: 855, startPoint y: 195, endPoint x: 1023, endPoint y: 356, distance: 233.7
click at [1023, 356] on div "[STREET_ADDRESS][PERSON_NAME]" at bounding box center [970, 224] width 614 height 341
drag, startPoint x: 824, startPoint y: 244, endPoint x: 1310, endPoint y: 219, distance: 486.6
click at [1310, 219] on div "Dashboard Order History Order SB Order Submitted Order details Product type Pre…" at bounding box center [655, 311] width 1311 height 622
drag, startPoint x: 850, startPoint y: 332, endPoint x: 830, endPoint y: 343, distance: 22.6
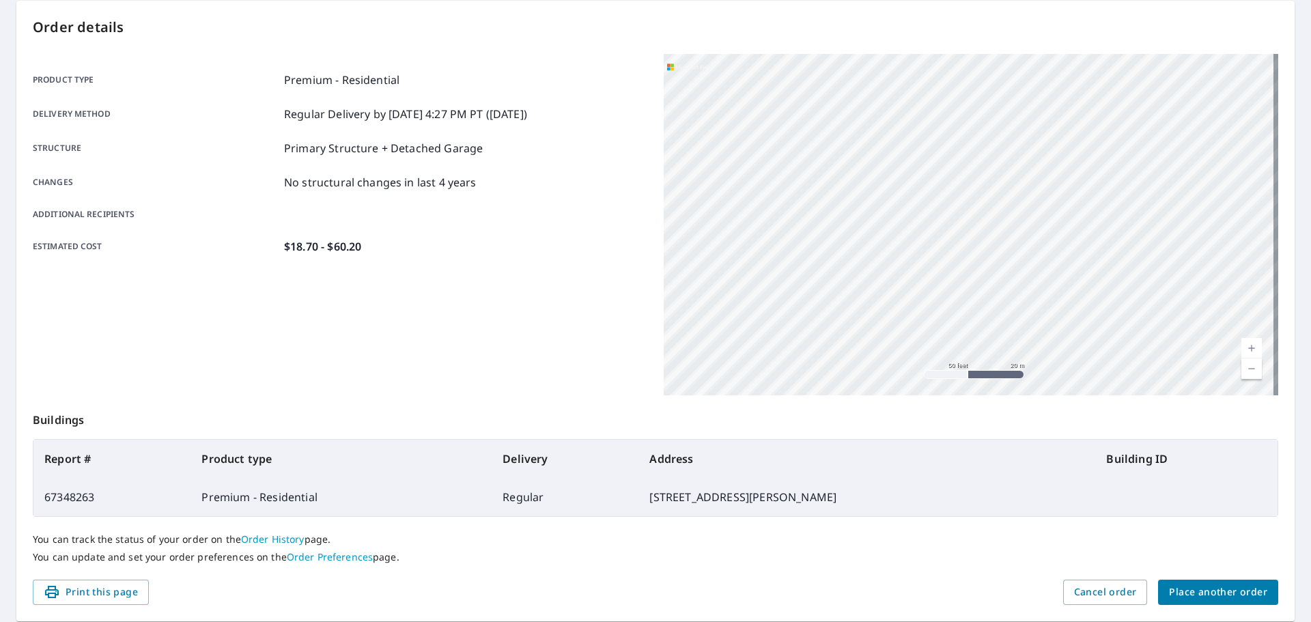
click at [830, 343] on div "[STREET_ADDRESS][PERSON_NAME]" at bounding box center [970, 224] width 614 height 341
drag, startPoint x: 1046, startPoint y: 192, endPoint x: 1261, endPoint y: 143, distance: 220.6
click at [1256, 145] on div "[STREET_ADDRESS][PERSON_NAME]" at bounding box center [970, 224] width 614 height 341
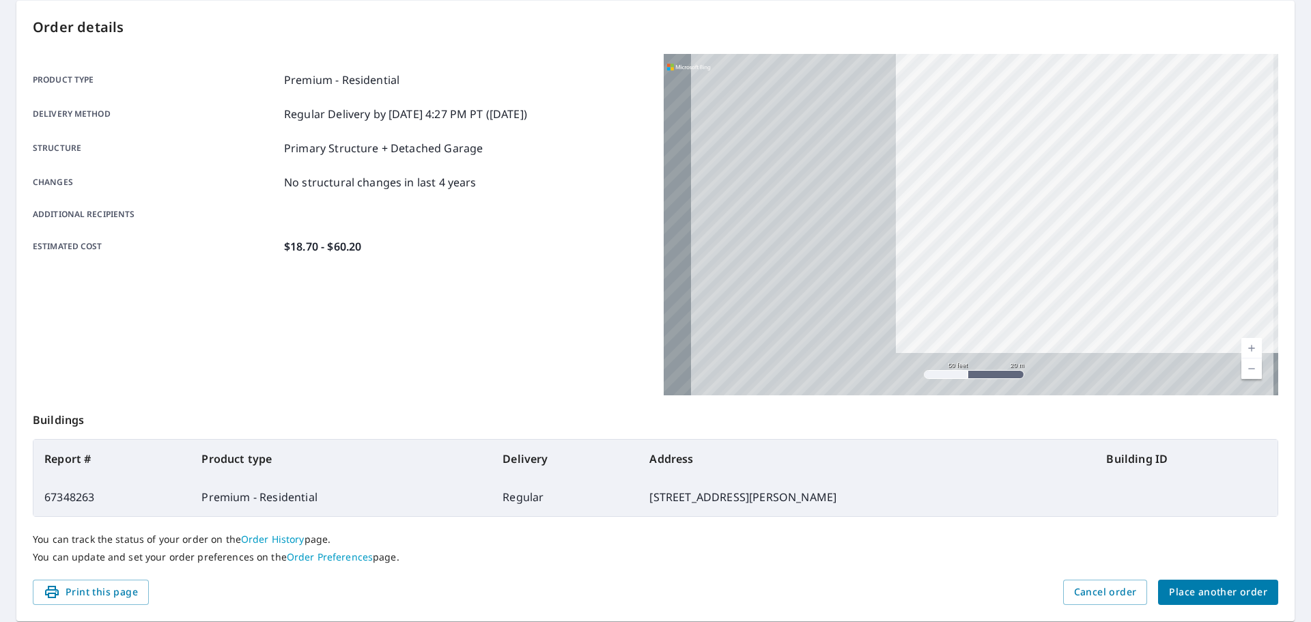
drag, startPoint x: 728, startPoint y: 341, endPoint x: 1310, endPoint y: 185, distance: 602.2
click at [1310, 185] on div "Dashboard Order History Order SB Order Submitted Order details Product type Pre…" at bounding box center [655, 311] width 1311 height 622
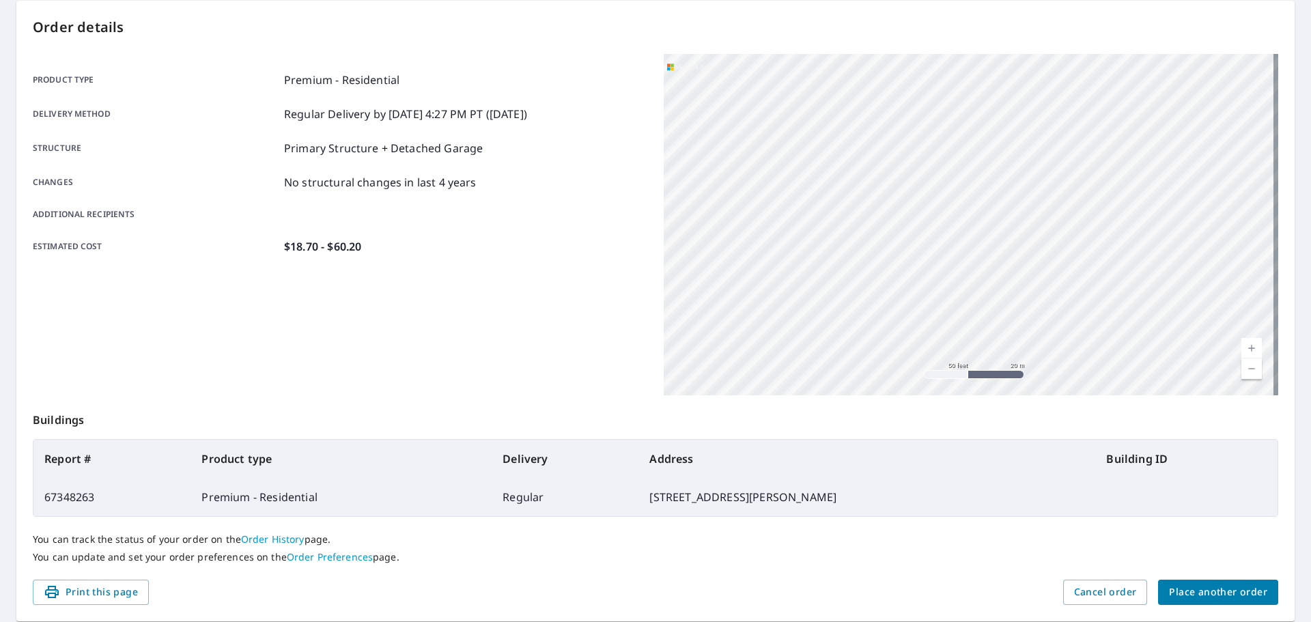
drag, startPoint x: 1044, startPoint y: 268, endPoint x: 1070, endPoint y: 256, distance: 27.8
click at [1056, 261] on div "[STREET_ADDRESS][PERSON_NAME]" at bounding box center [970, 224] width 614 height 341
drag, startPoint x: 792, startPoint y: 350, endPoint x: 1013, endPoint y: 286, distance: 230.3
click at [1013, 286] on div "Product type Premium - Residential Delivery method Regular Delivery by [DATE] 4…" at bounding box center [655, 224] width 1245 height 341
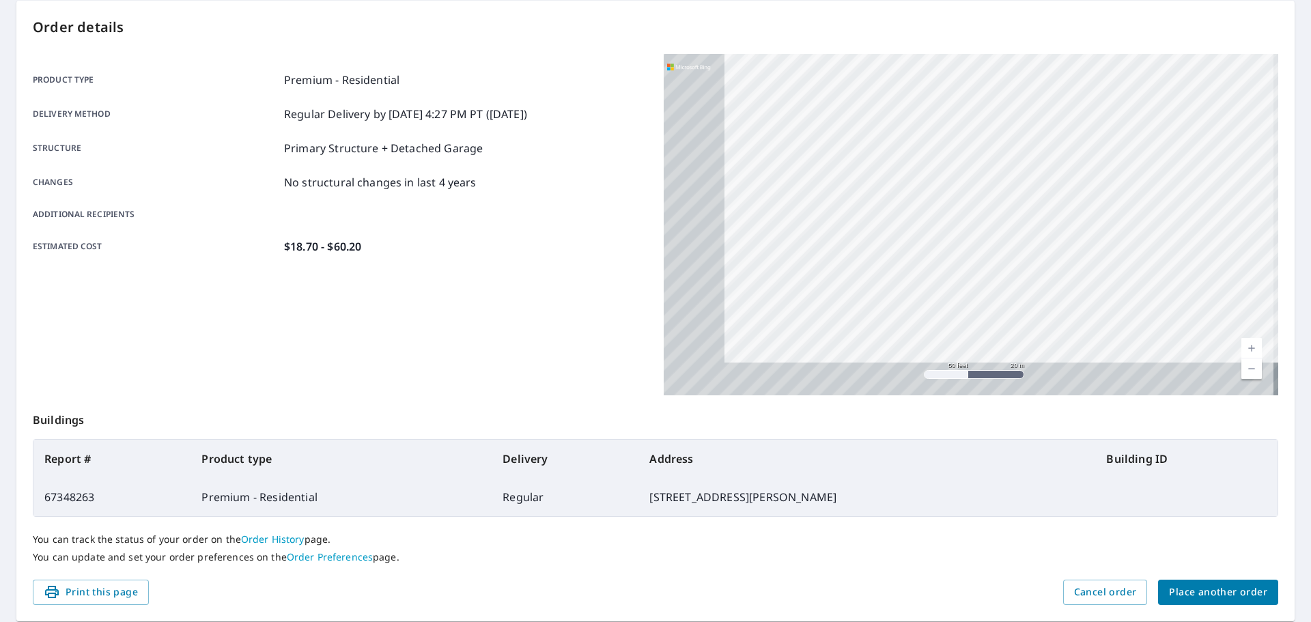
drag, startPoint x: 964, startPoint y: 294, endPoint x: 1251, endPoint y: 177, distance: 309.5
click at [1250, 176] on div "[STREET_ADDRESS][PERSON_NAME]" at bounding box center [970, 224] width 614 height 341
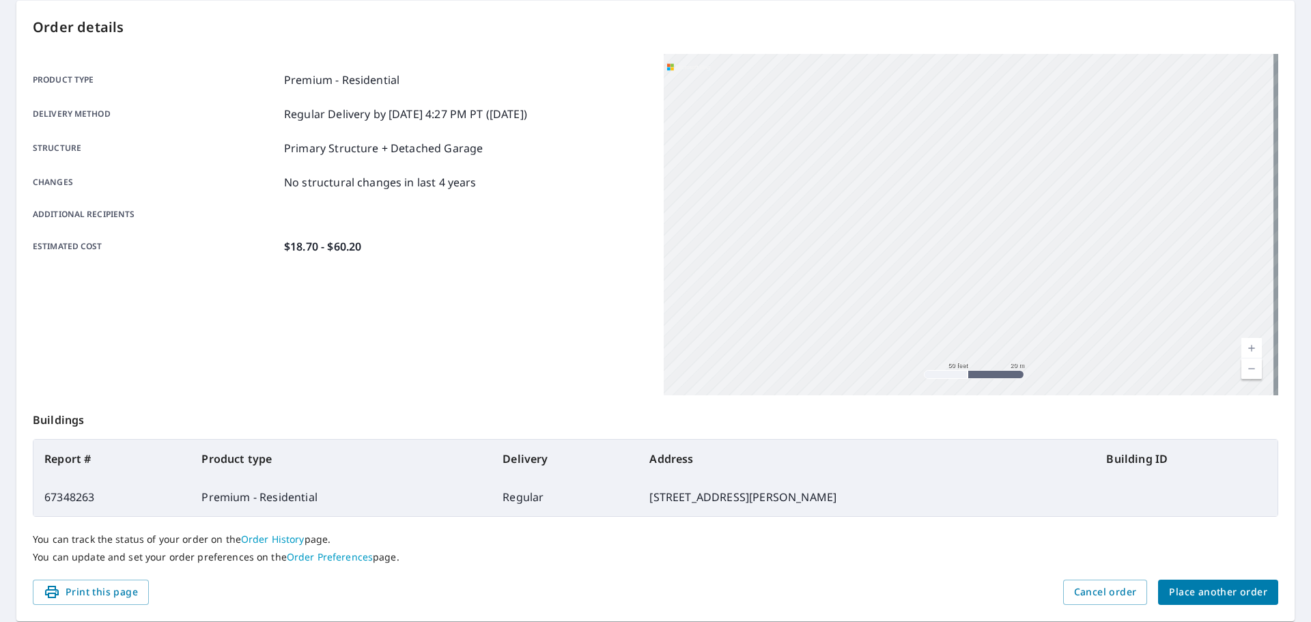
drag, startPoint x: 886, startPoint y: 346, endPoint x: 1307, endPoint y: 189, distance: 449.5
click at [1307, 188] on div "Dashboard Order History Order SB Order Submitted Order details Product type Pre…" at bounding box center [655, 311] width 1311 height 622
drag, startPoint x: 1120, startPoint y: 215, endPoint x: 1173, endPoint y: 201, distance: 54.3
click at [1173, 201] on div "[STREET_ADDRESS][PERSON_NAME]" at bounding box center [970, 224] width 614 height 341
drag, startPoint x: 781, startPoint y: 313, endPoint x: 1278, endPoint y: 125, distance: 531.2
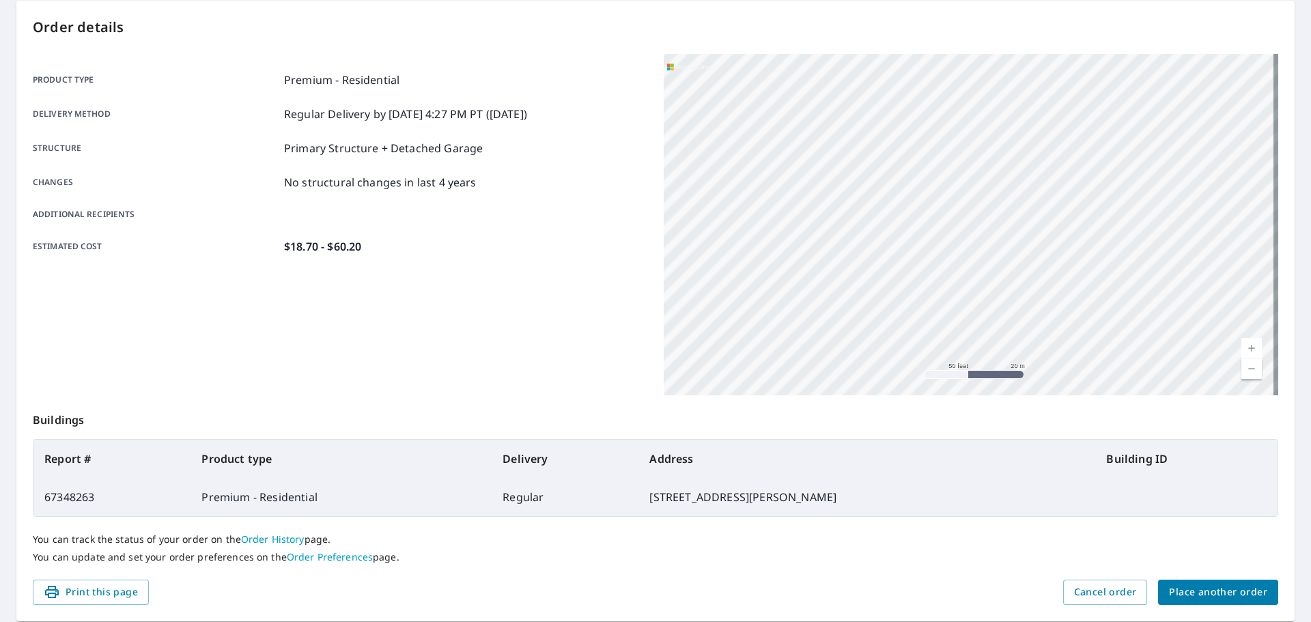
click at [1275, 124] on div "Order details Product type Premium - Residential Delivery method Regular Delive…" at bounding box center [655, 311] width 1278 height 620
click at [891, 214] on div "[STREET_ADDRESS][PERSON_NAME]" at bounding box center [970, 224] width 614 height 341
drag, startPoint x: 1136, startPoint y: 346, endPoint x: 738, endPoint y: 167, distance: 436.9
click at [739, 167] on div "[STREET_ADDRESS][PERSON_NAME]" at bounding box center [970, 224] width 614 height 341
drag, startPoint x: 945, startPoint y: 331, endPoint x: 827, endPoint y: 110, distance: 250.4
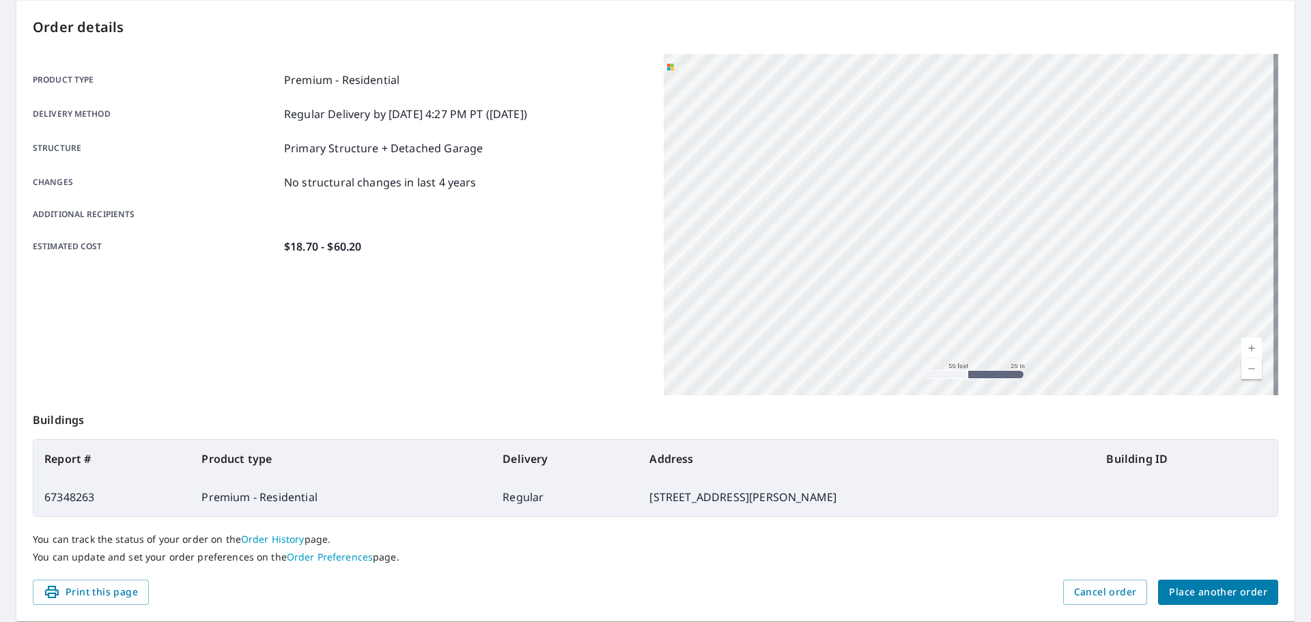
click at [828, 111] on div "[STREET_ADDRESS][PERSON_NAME]" at bounding box center [970, 224] width 614 height 341
drag, startPoint x: 1032, startPoint y: 275, endPoint x: 952, endPoint y: 139, distance: 158.2
click at [952, 139] on div "[STREET_ADDRESS][PERSON_NAME]" at bounding box center [970, 224] width 614 height 341
